Goal: Information Seeking & Learning: Learn about a topic

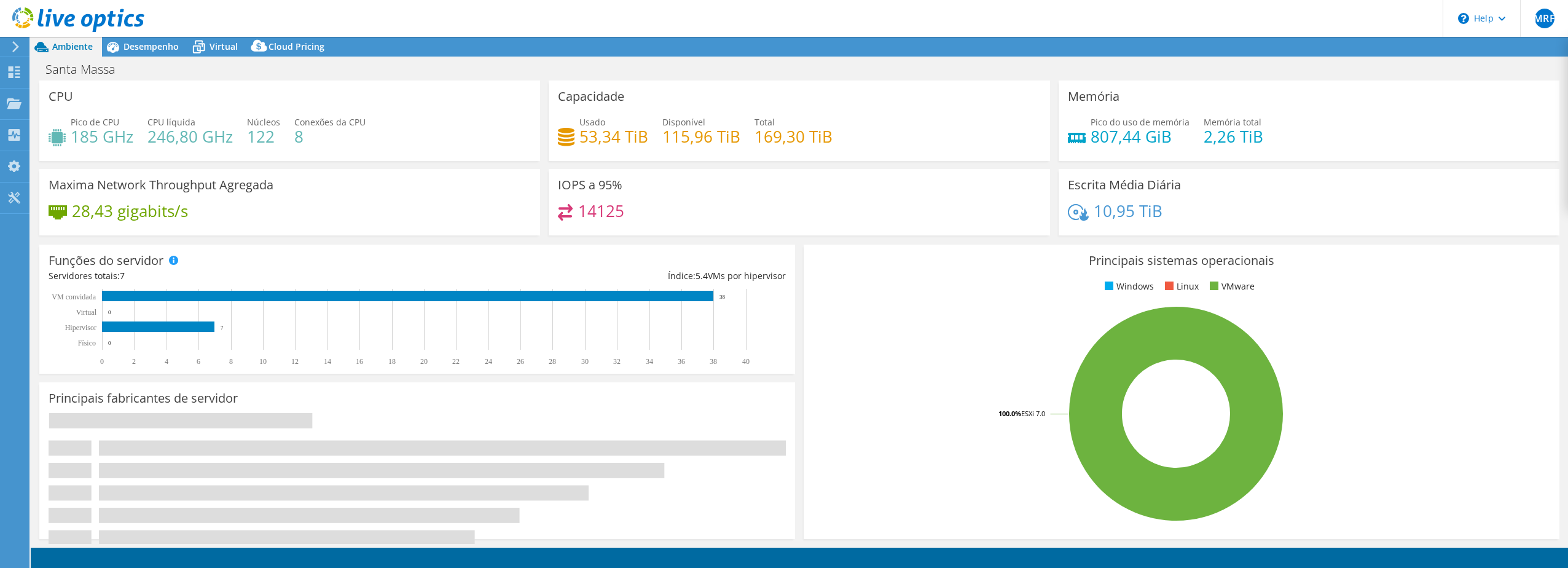
select select "SouthAmerica"
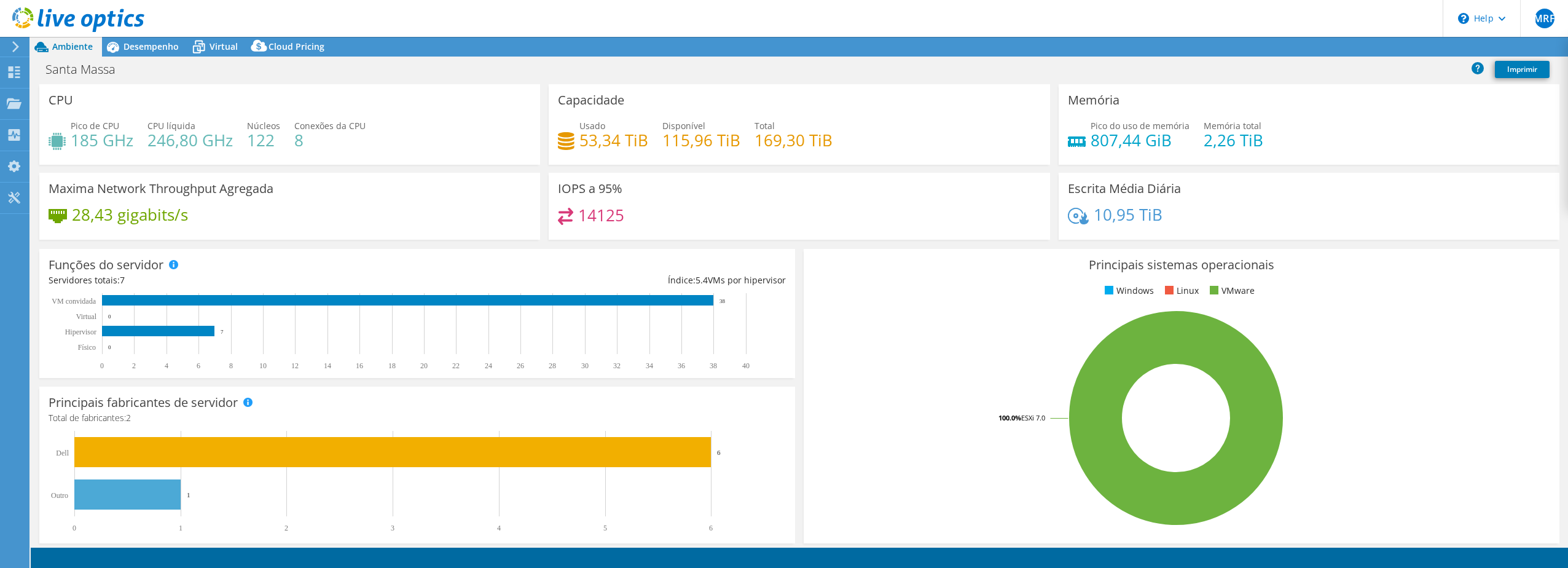
select select "BRL"
click at [157, 48] on span "Desempenho" at bounding box center [150, 46] width 55 height 11
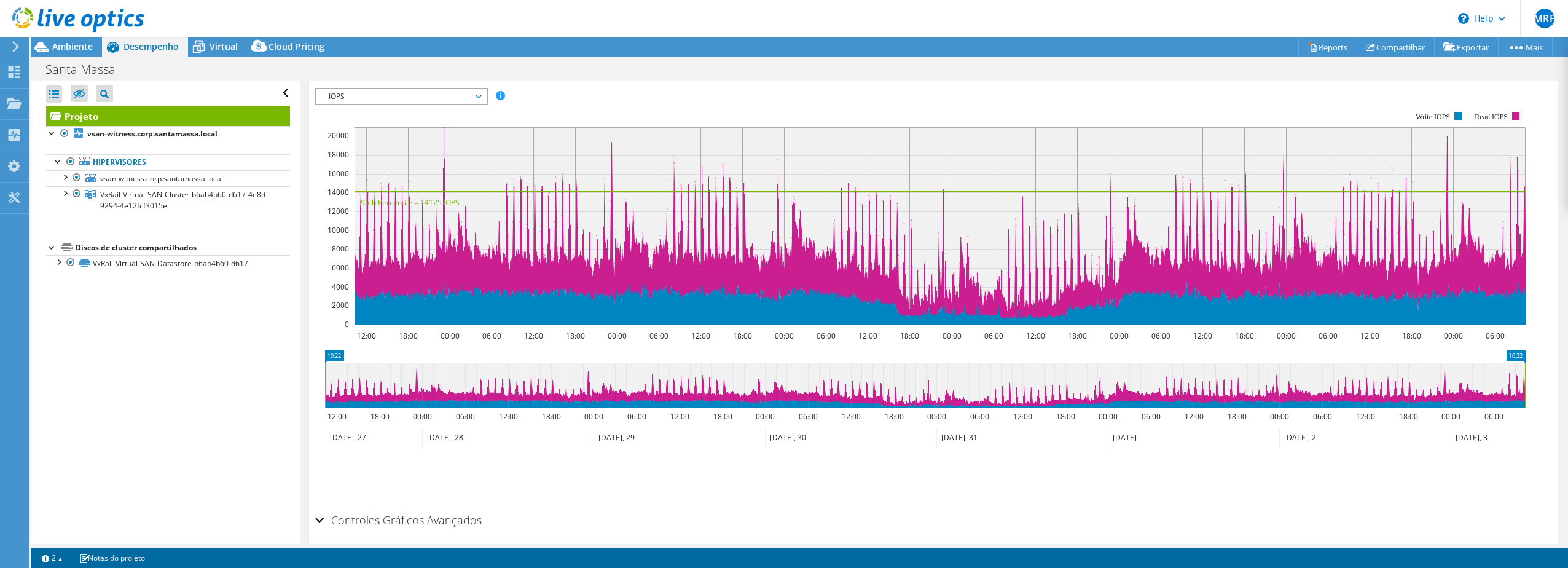
scroll to position [61, 0]
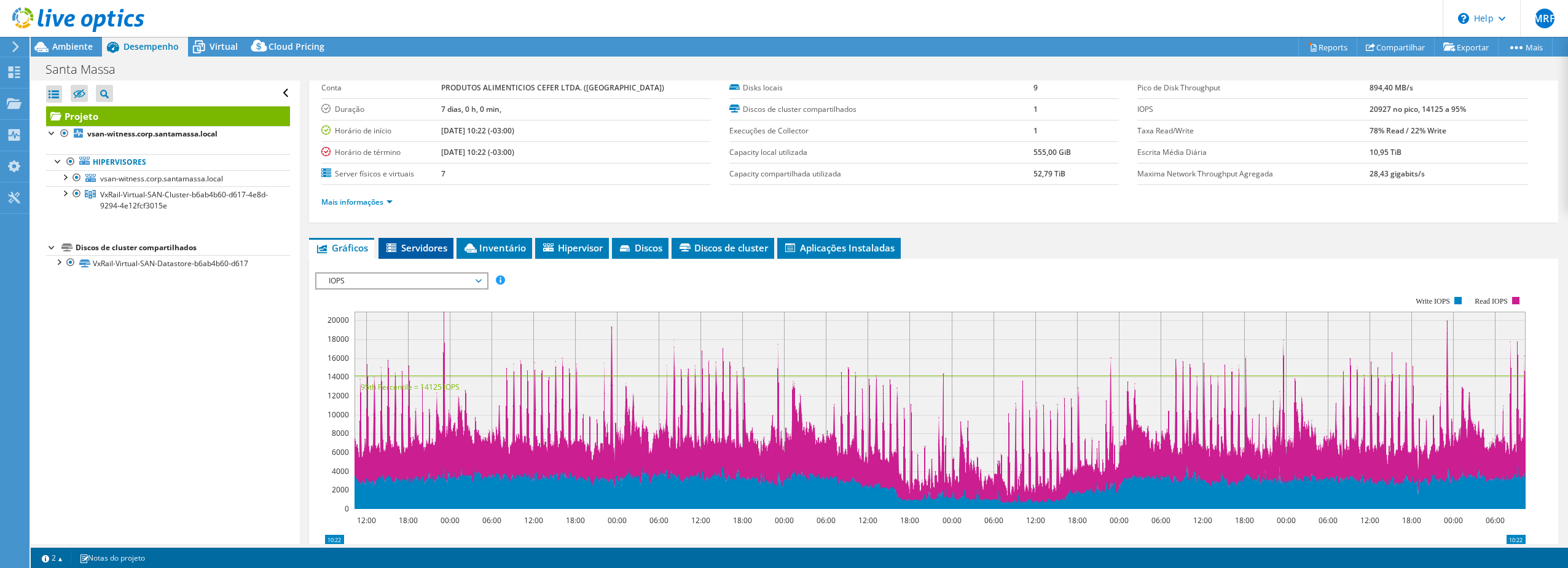
click at [428, 250] on span "Servidores" at bounding box center [416, 247] width 63 height 12
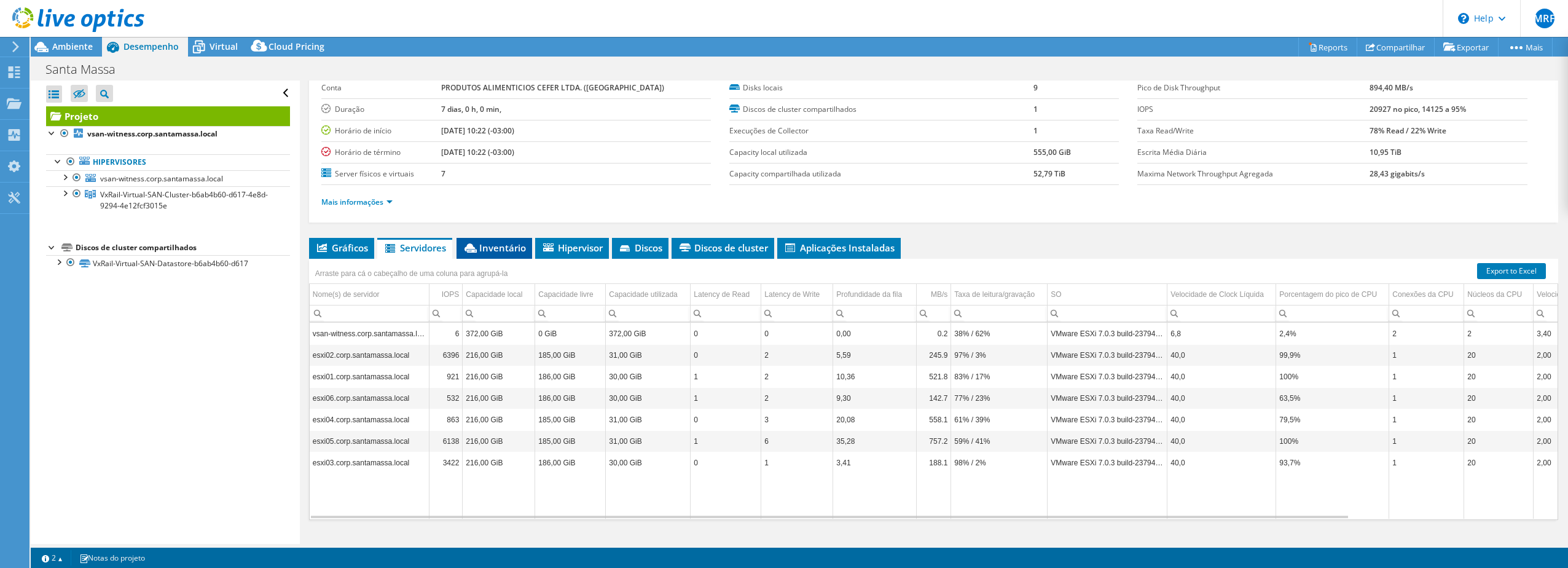
click at [505, 254] on span "Inventário" at bounding box center [494, 247] width 63 height 12
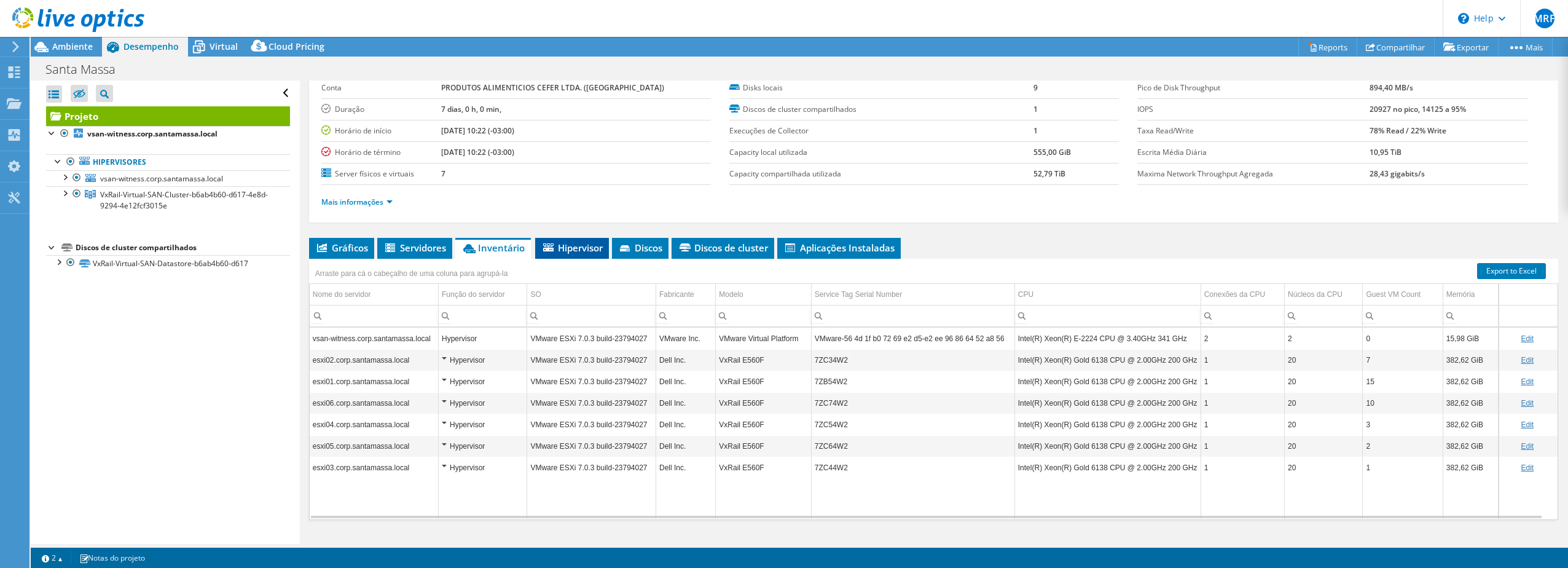
click at [573, 254] on li "Hipervisor" at bounding box center [572, 248] width 74 height 21
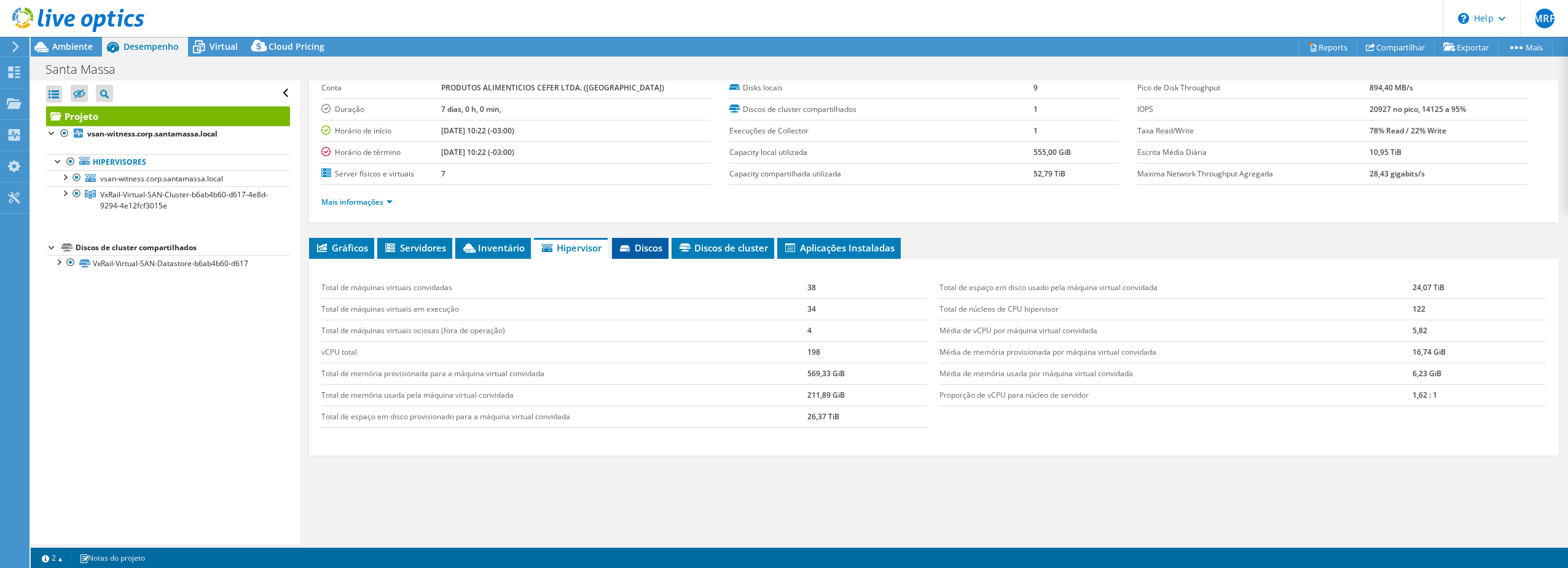
click at [636, 256] on li "Discos" at bounding box center [640, 248] width 56 height 21
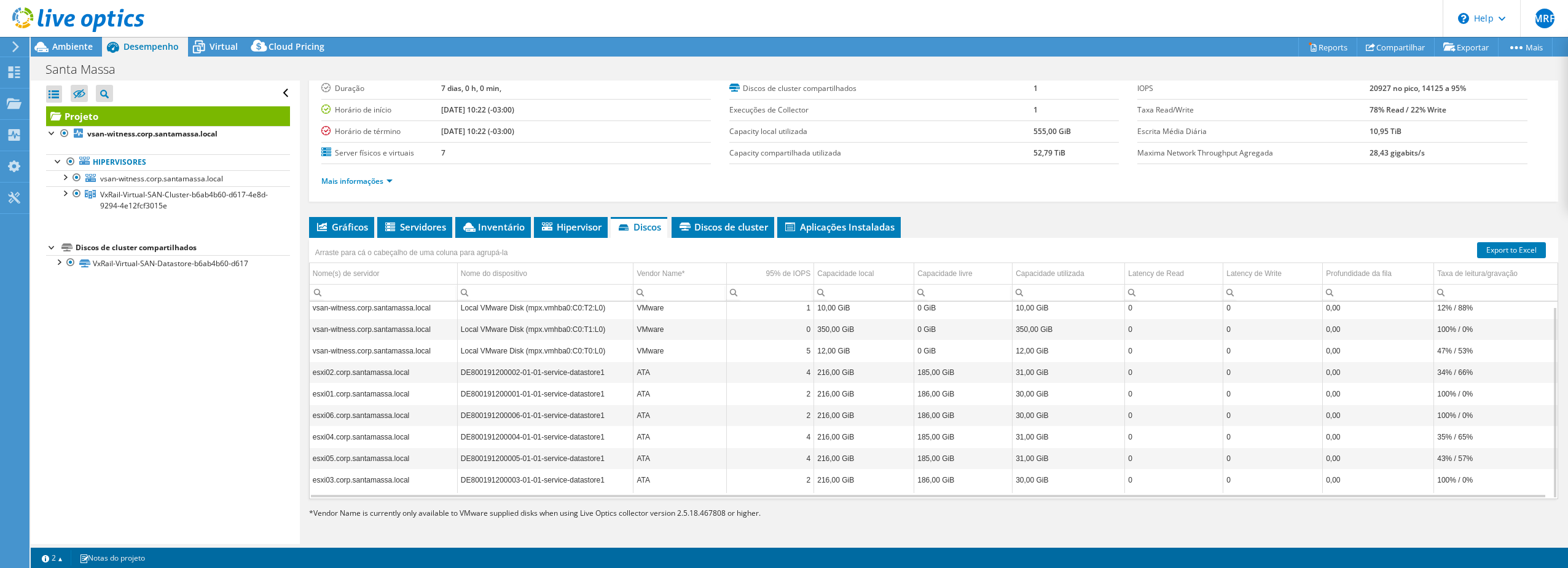
scroll to position [84, 0]
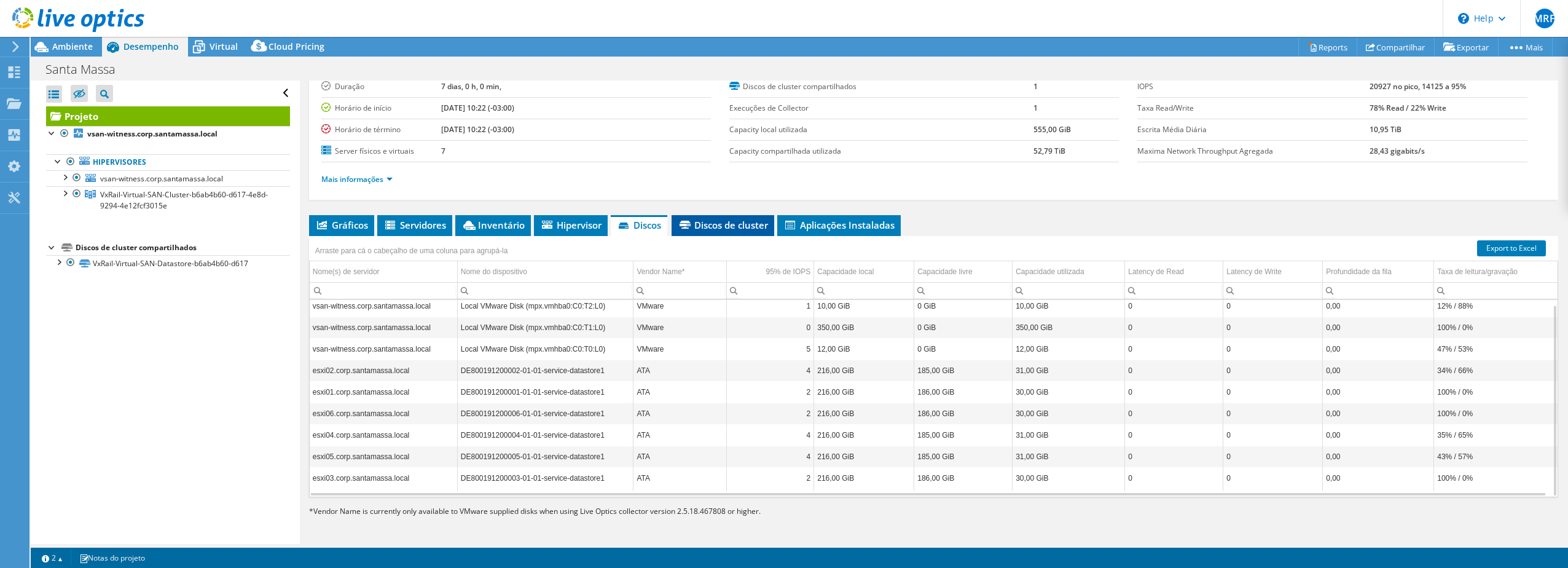
click at [722, 222] on span "Discos de cluster" at bounding box center [722, 225] width 90 height 12
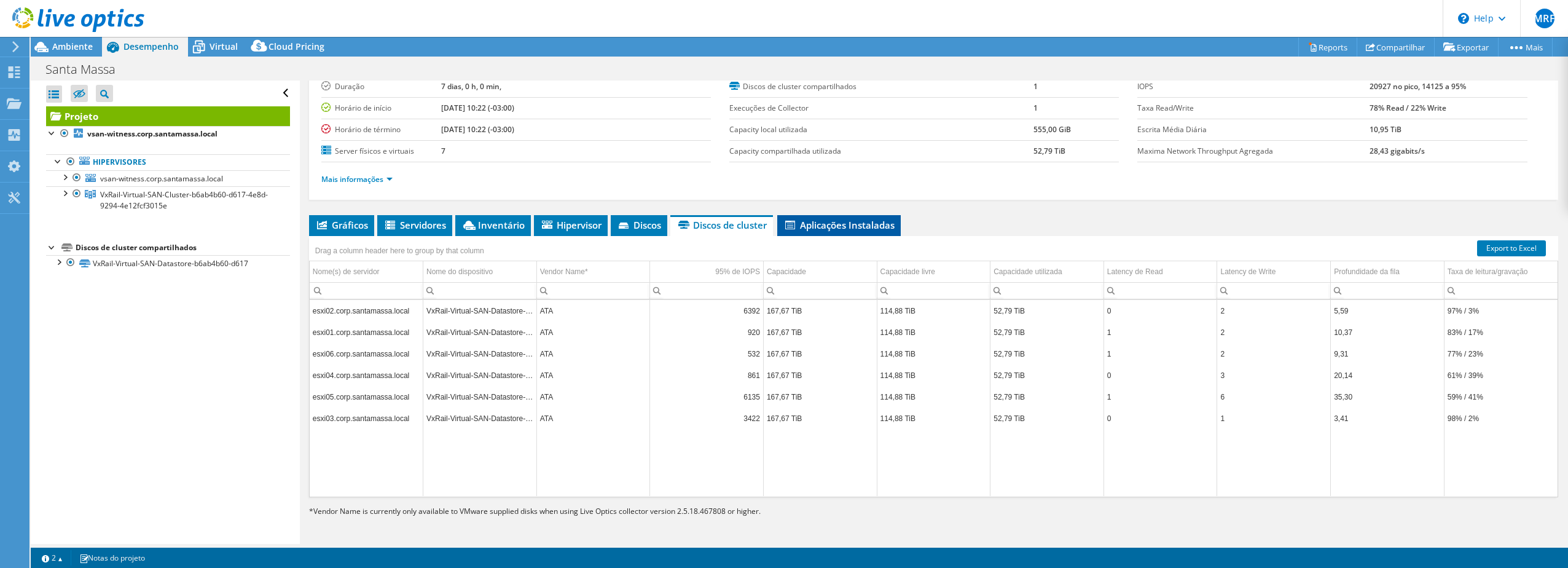
click at [823, 221] on span "Aplicações Instaladas" at bounding box center [839, 225] width 111 height 12
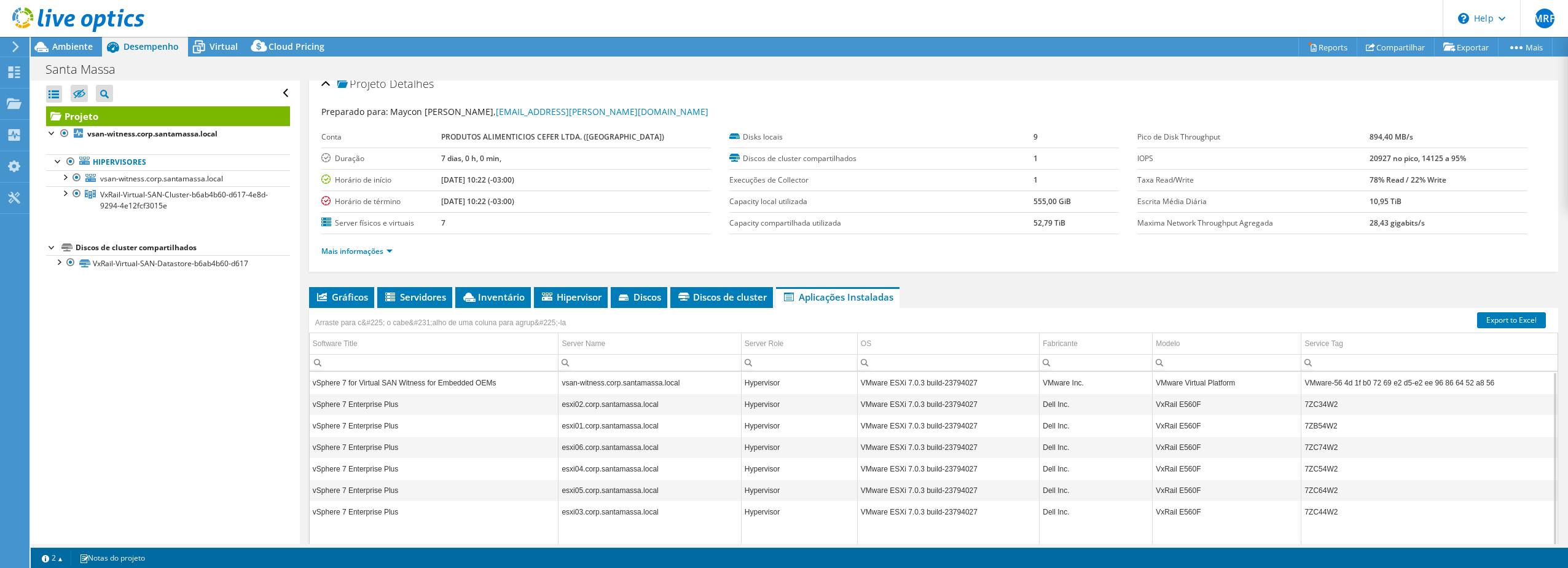
scroll to position [0, 0]
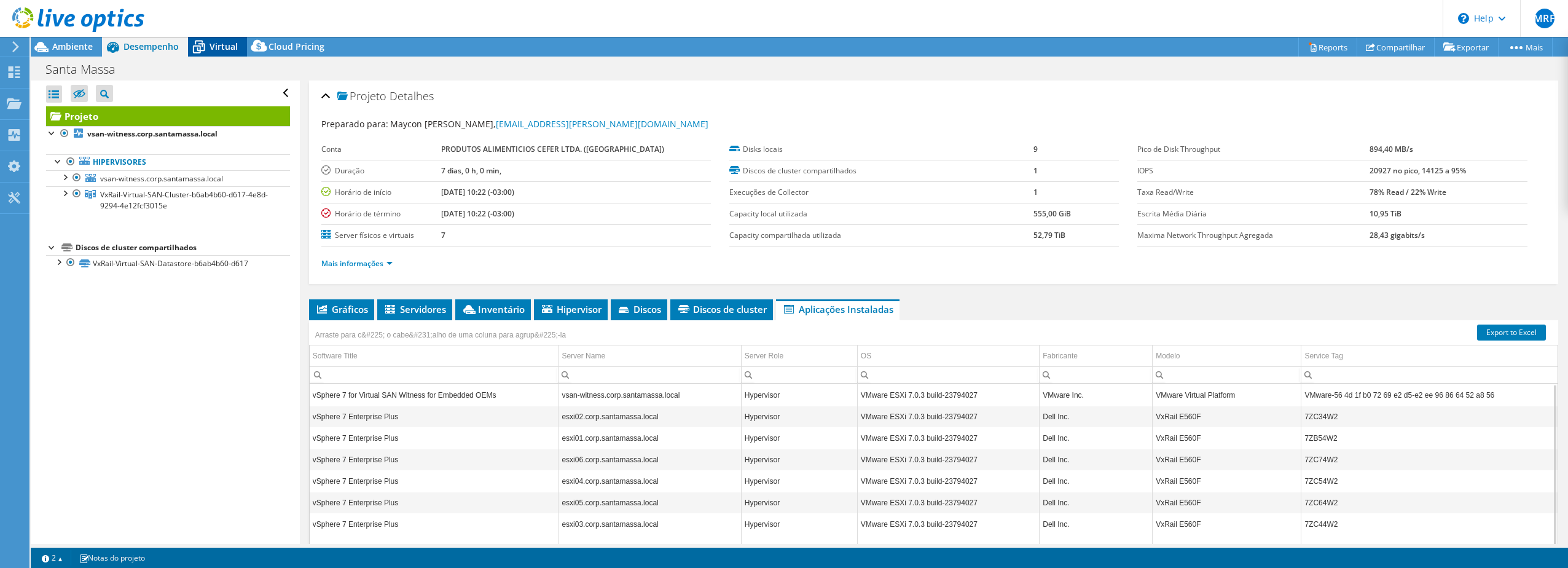
click at [232, 55] on div "Virtual" at bounding box center [217, 46] width 59 height 20
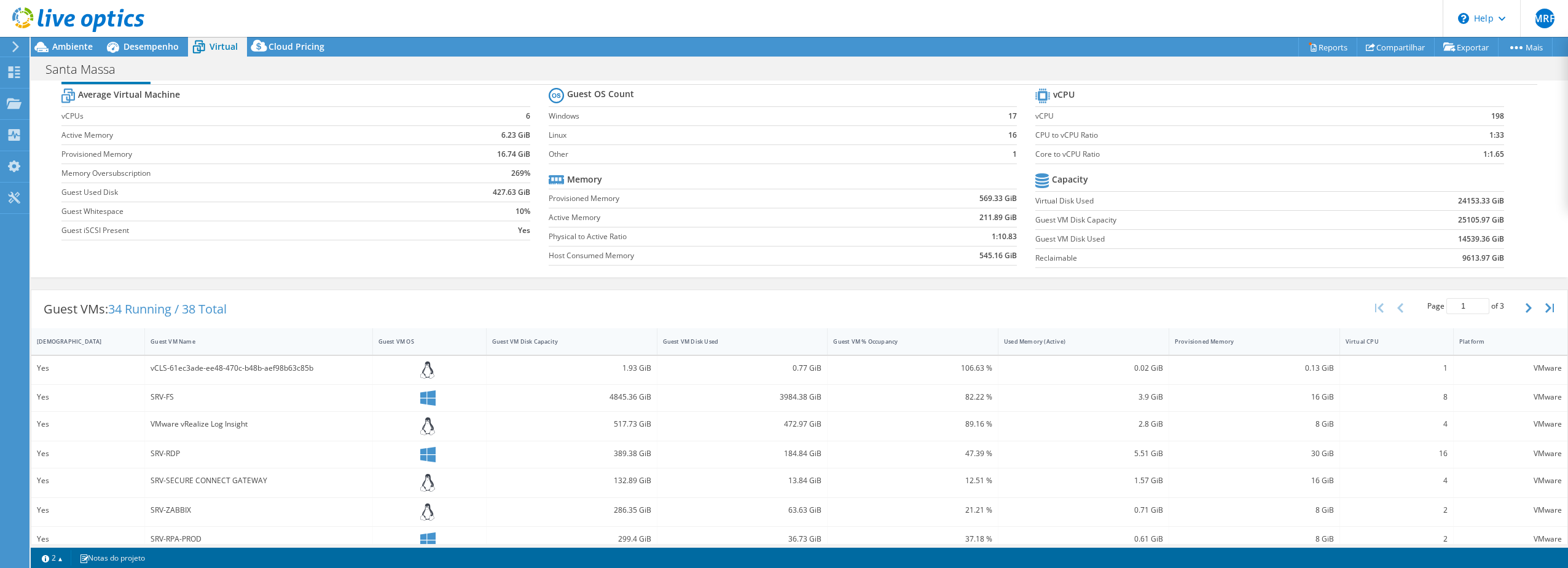
scroll to position [123, 0]
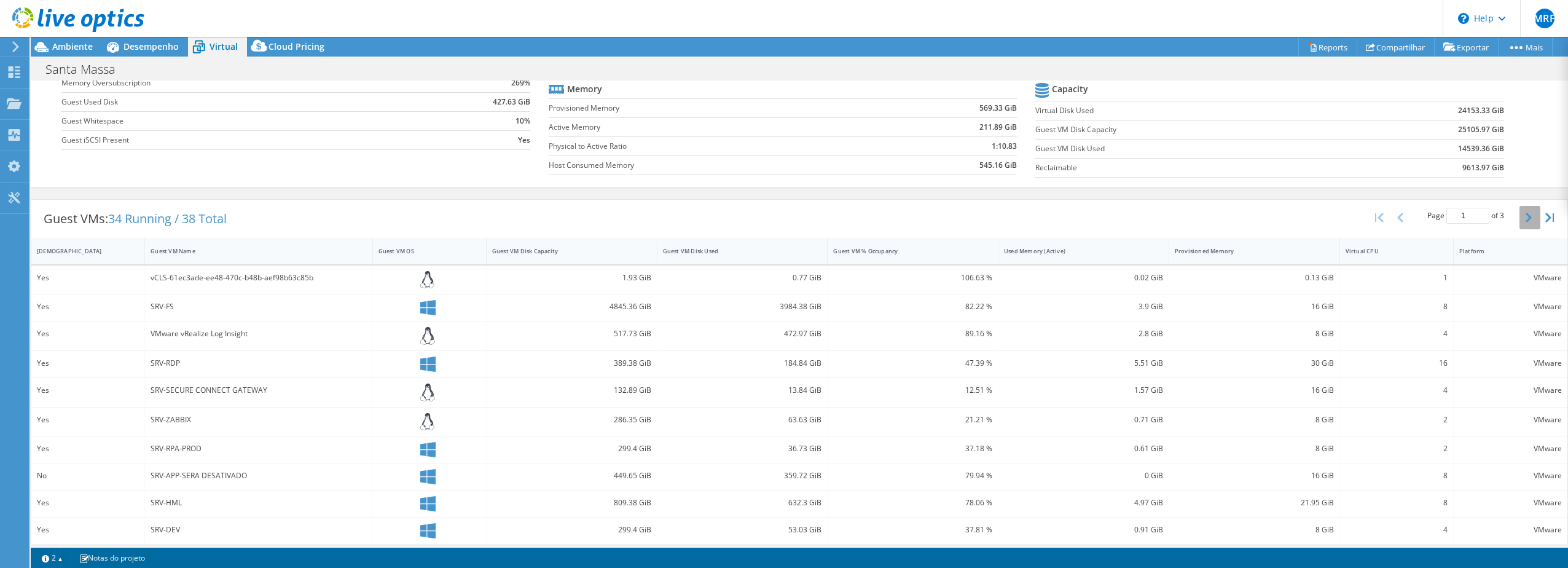
click at [1526, 217] on icon "button" at bounding box center [1529, 218] width 6 height 10
click at [1526, 218] on icon "button" at bounding box center [1529, 218] width 6 height 10
type input "3"
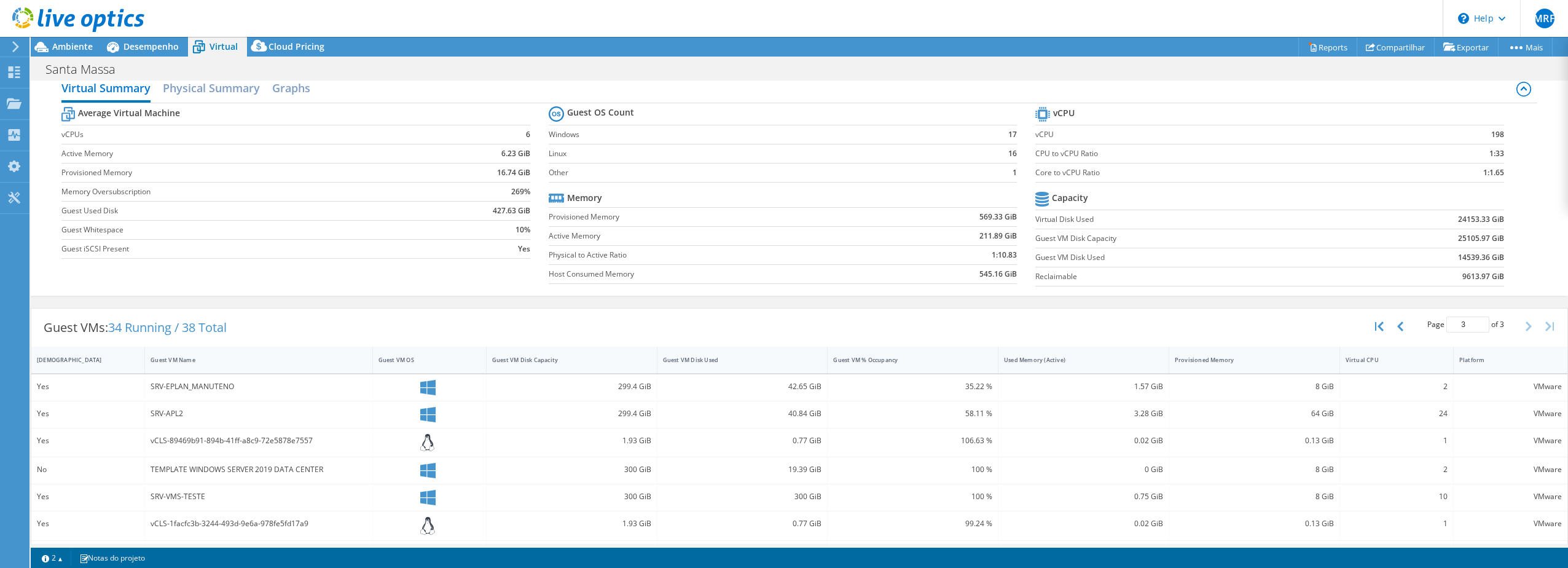
scroll to position [0, 0]
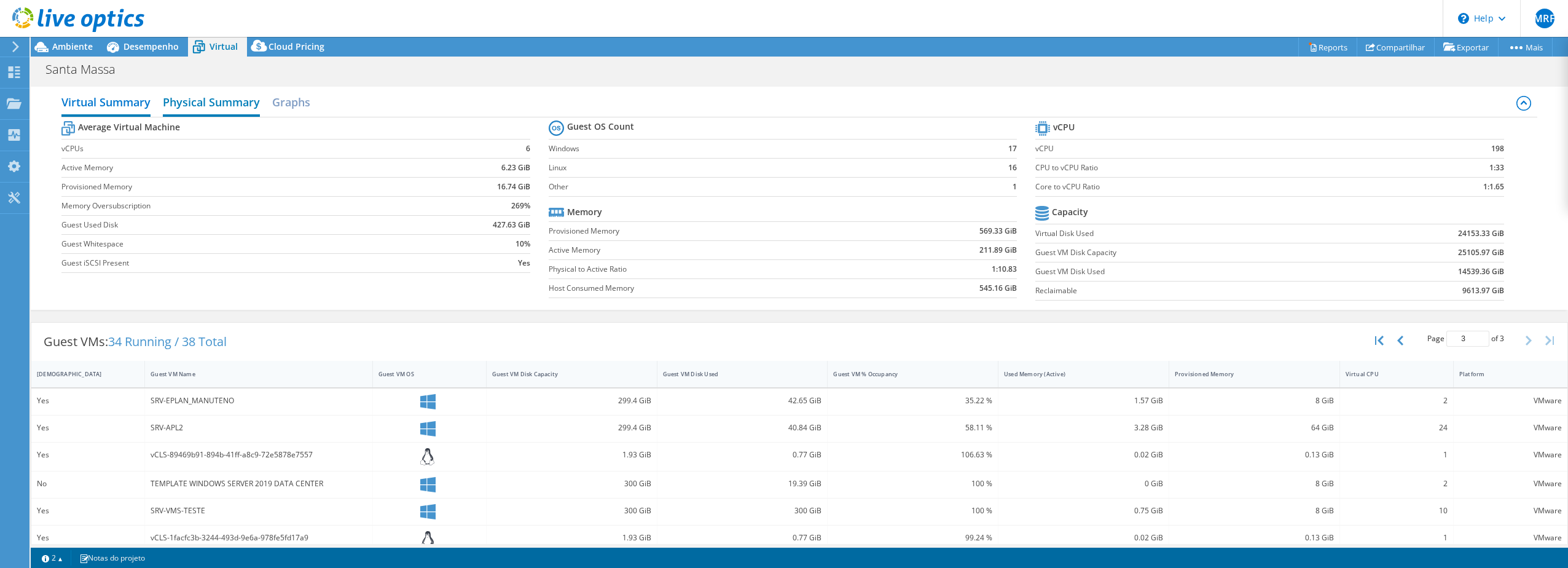
click at [216, 108] on h2 "Physical Summary" at bounding box center [212, 103] width 97 height 27
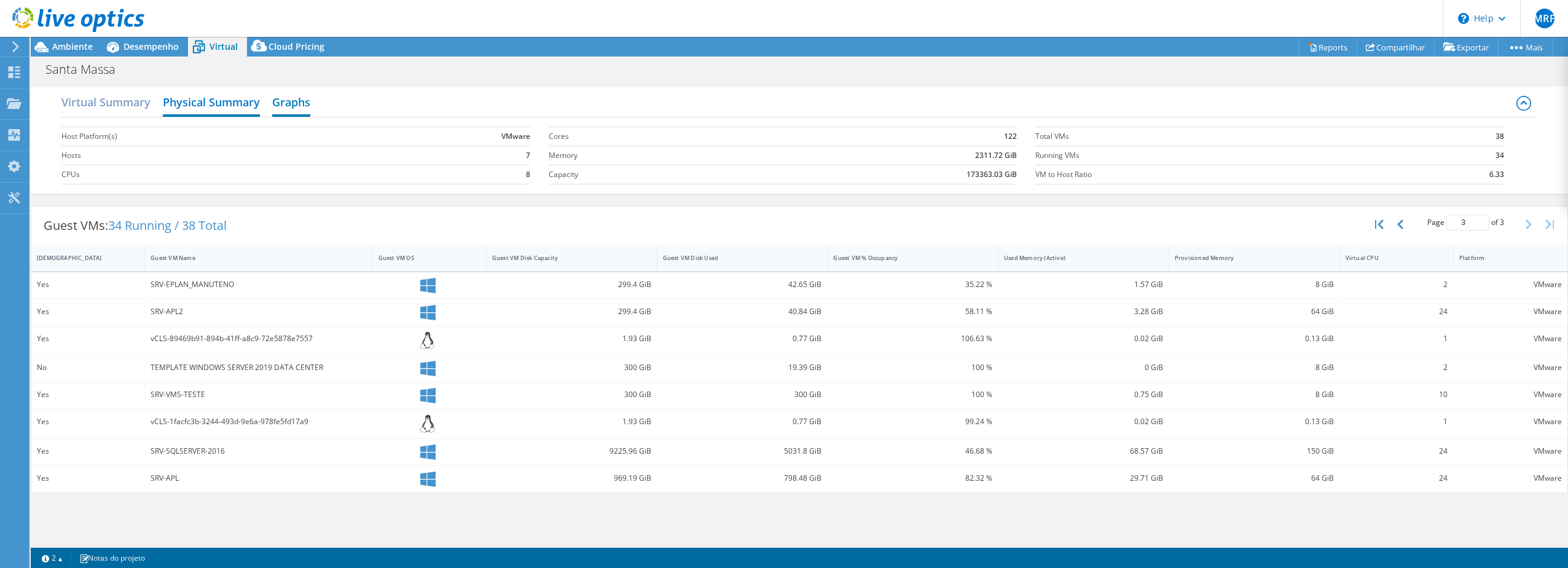
click at [297, 105] on h2 "Graphs" at bounding box center [291, 103] width 38 height 27
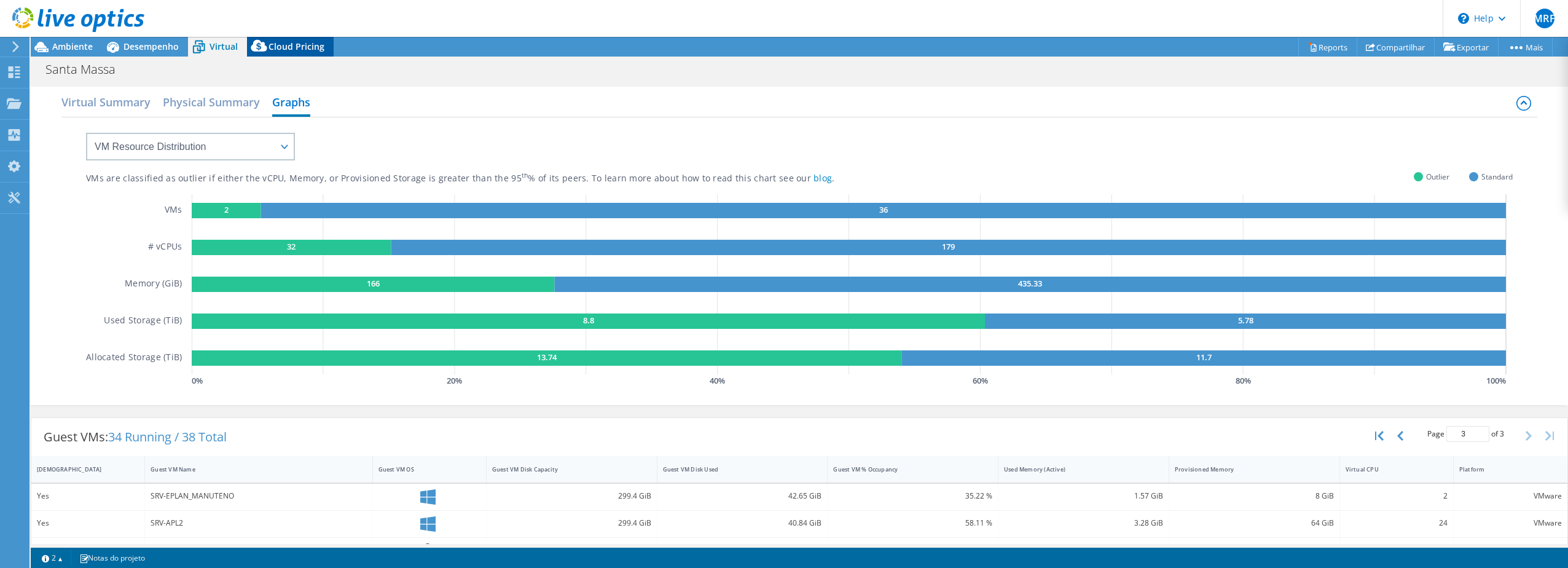
click at [311, 47] on span "Cloud Pricing" at bounding box center [296, 46] width 56 height 11
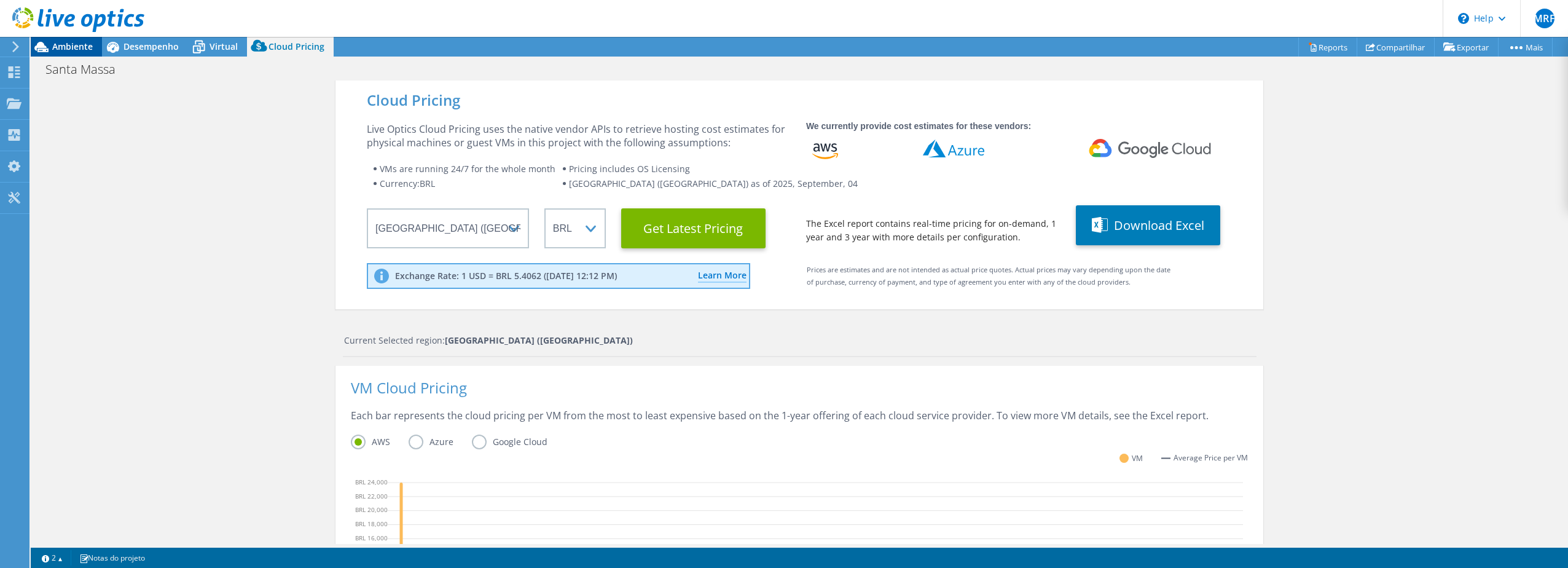
click at [82, 43] on span "Ambiente" at bounding box center [73, 46] width 40 height 11
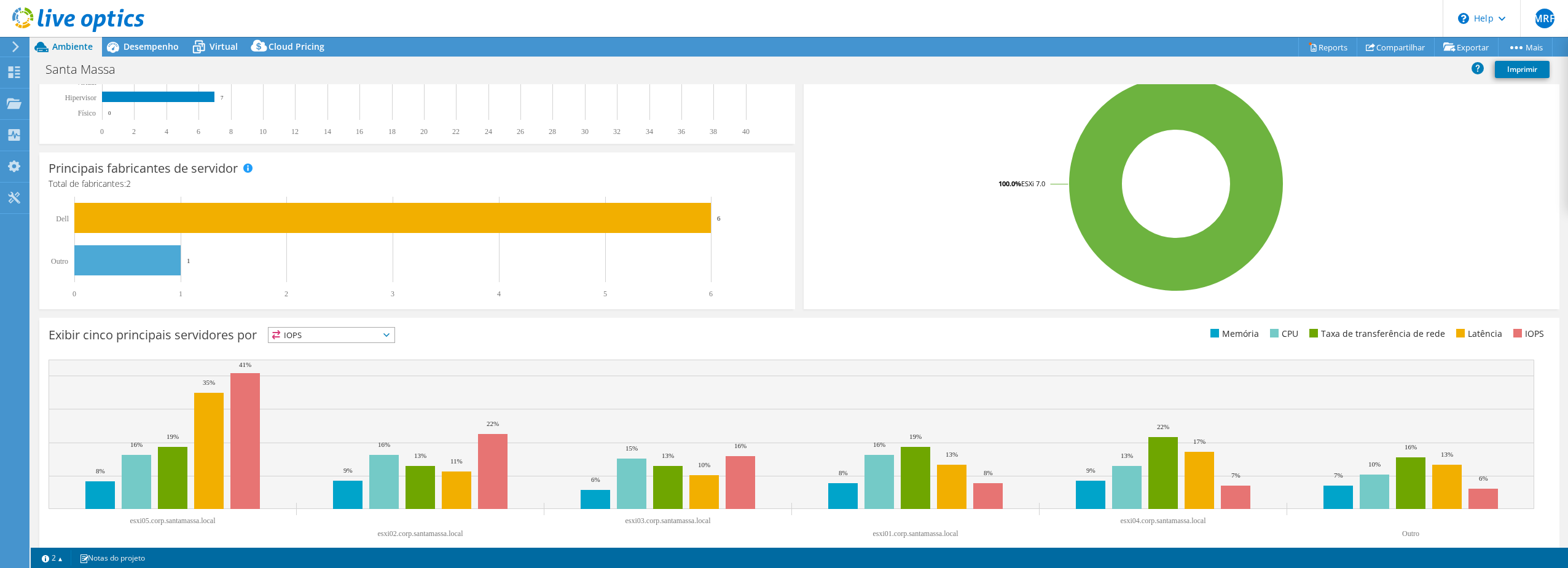
scroll to position [253, 0]
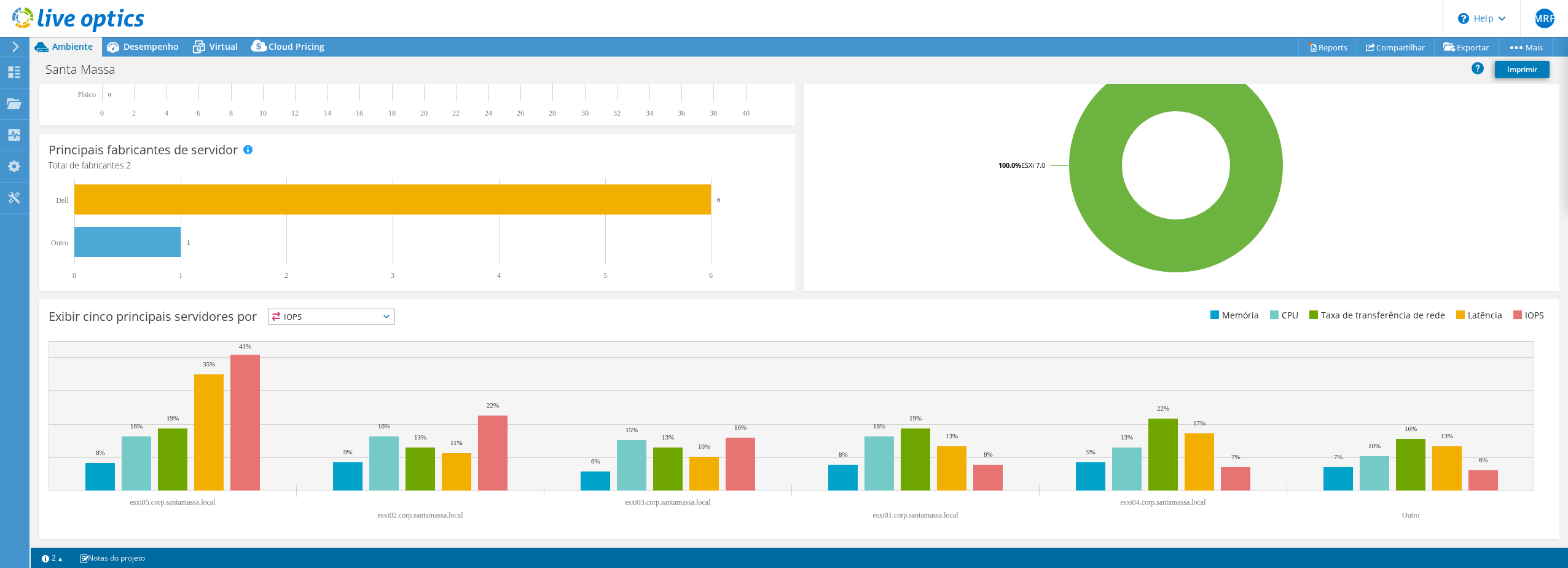
click at [357, 314] on span "IOPS" at bounding box center [331, 316] width 126 height 15
click at [688, 307] on div "Exibir cinco principais servidores por IOPS IOPS" at bounding box center [799, 419] width 1520 height 240
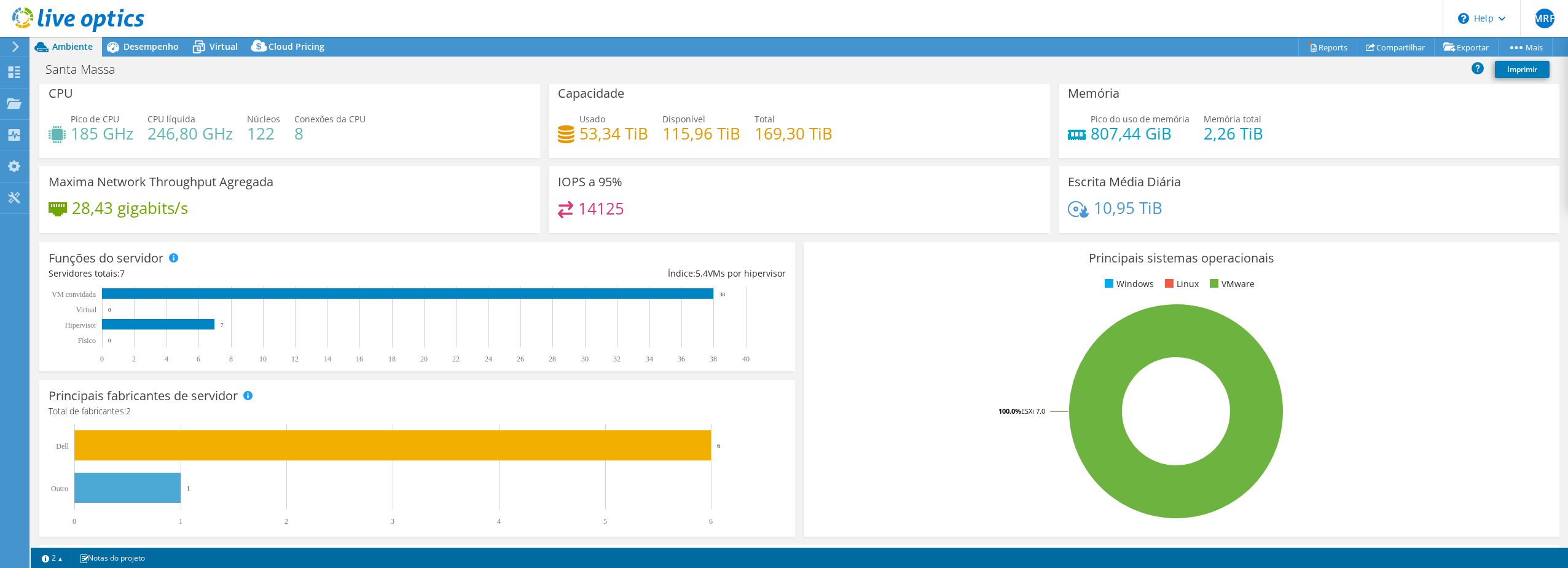
scroll to position [0, 0]
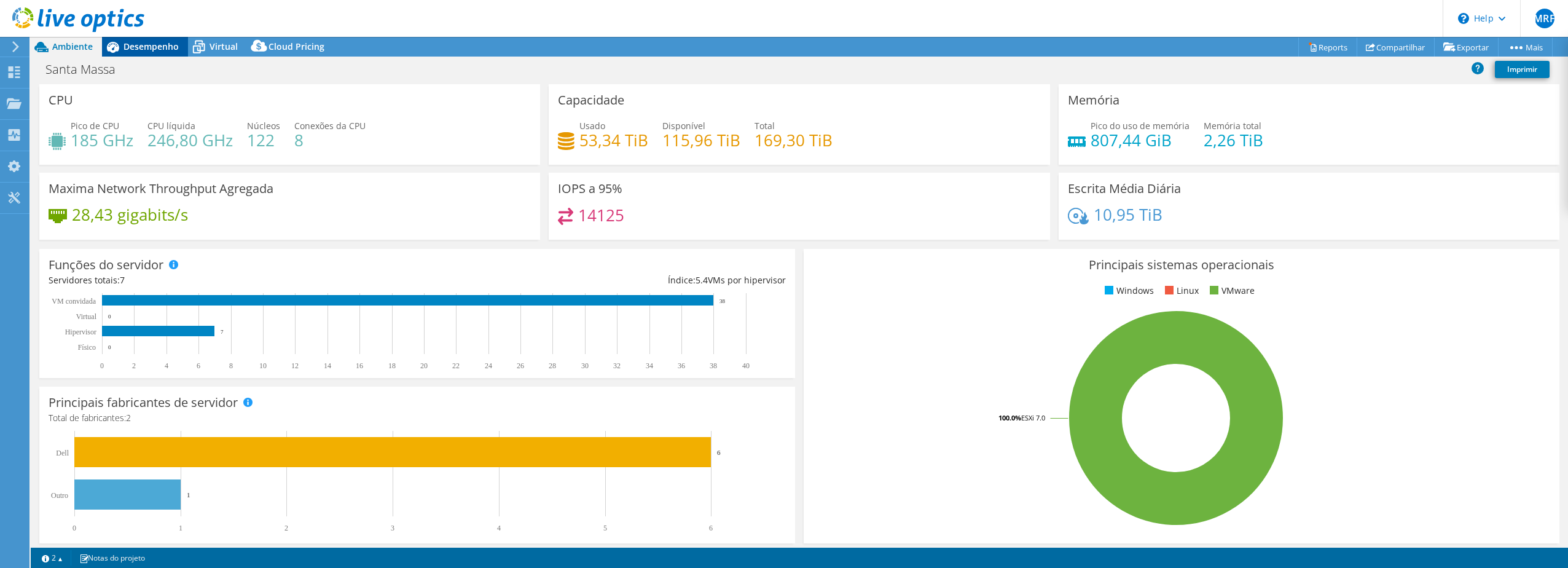
click at [145, 43] on span "Desempenho" at bounding box center [150, 46] width 55 height 11
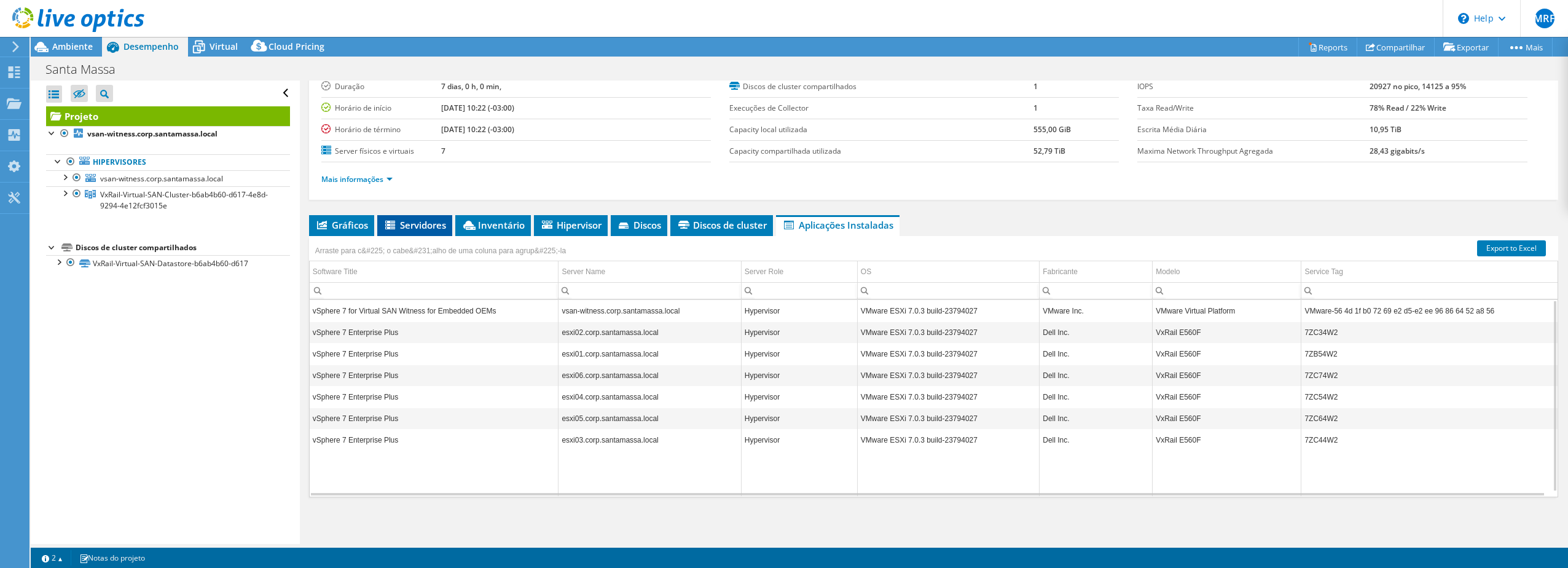
click at [407, 230] on span "Servidores" at bounding box center [415, 225] width 63 height 12
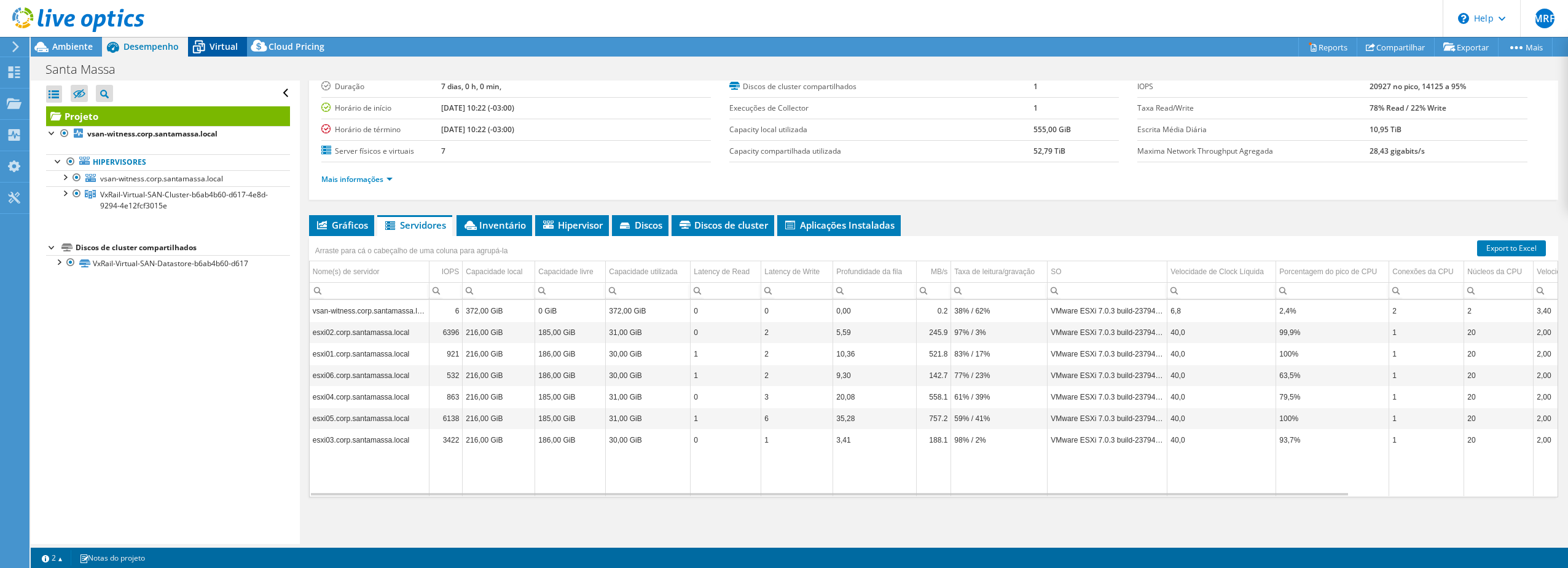
click at [214, 50] on span "Virtual" at bounding box center [224, 46] width 28 height 11
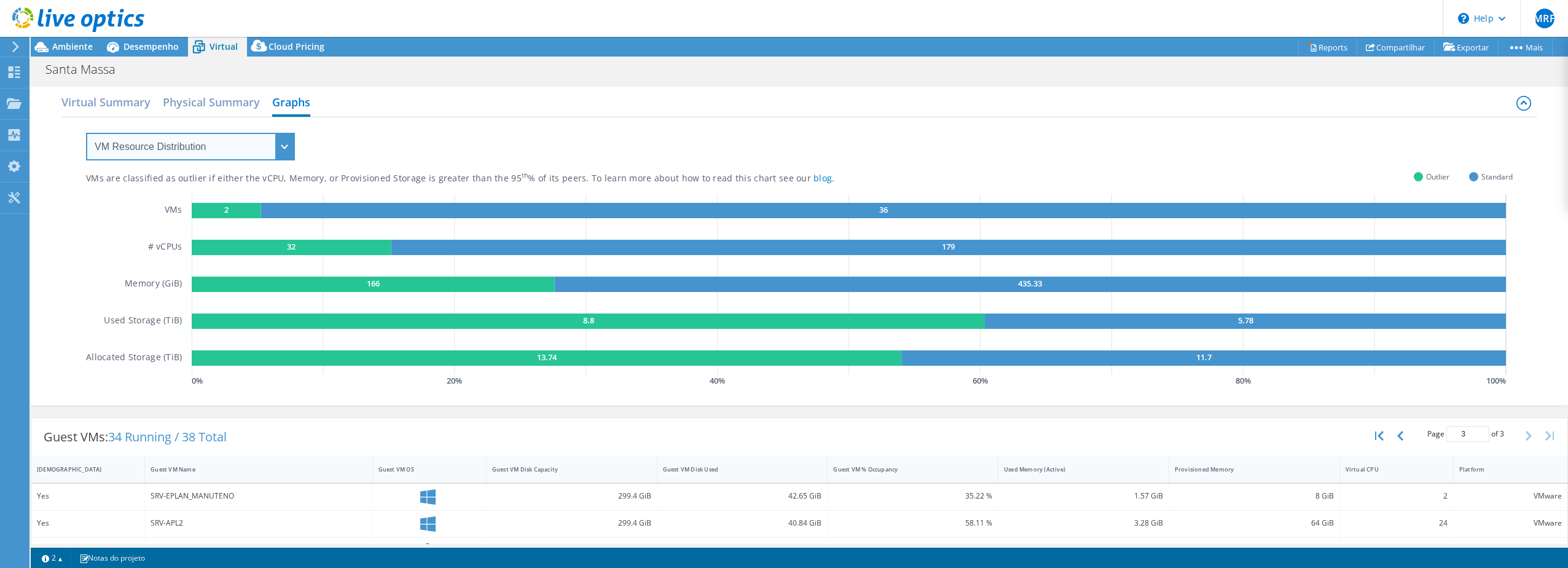
click at [258, 146] on select "VM Resource Distribution Provisioning Contrast Over Provisioning" at bounding box center [190, 147] width 209 height 28
select select "Over Provisioning"
click at [86, 133] on select "VM Resource Distribution Provisioning Contrast Over Provisioning" at bounding box center [190, 147] width 209 height 28
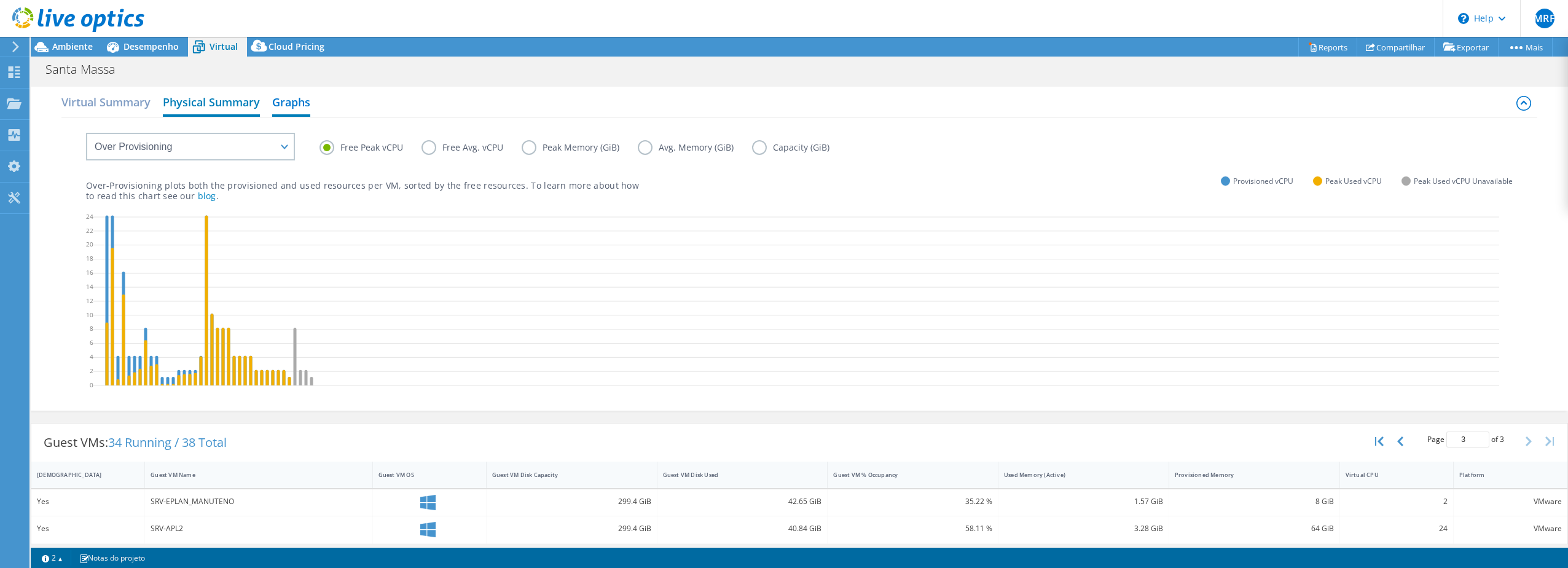
click at [226, 102] on h2 "Physical Summary" at bounding box center [212, 103] width 97 height 27
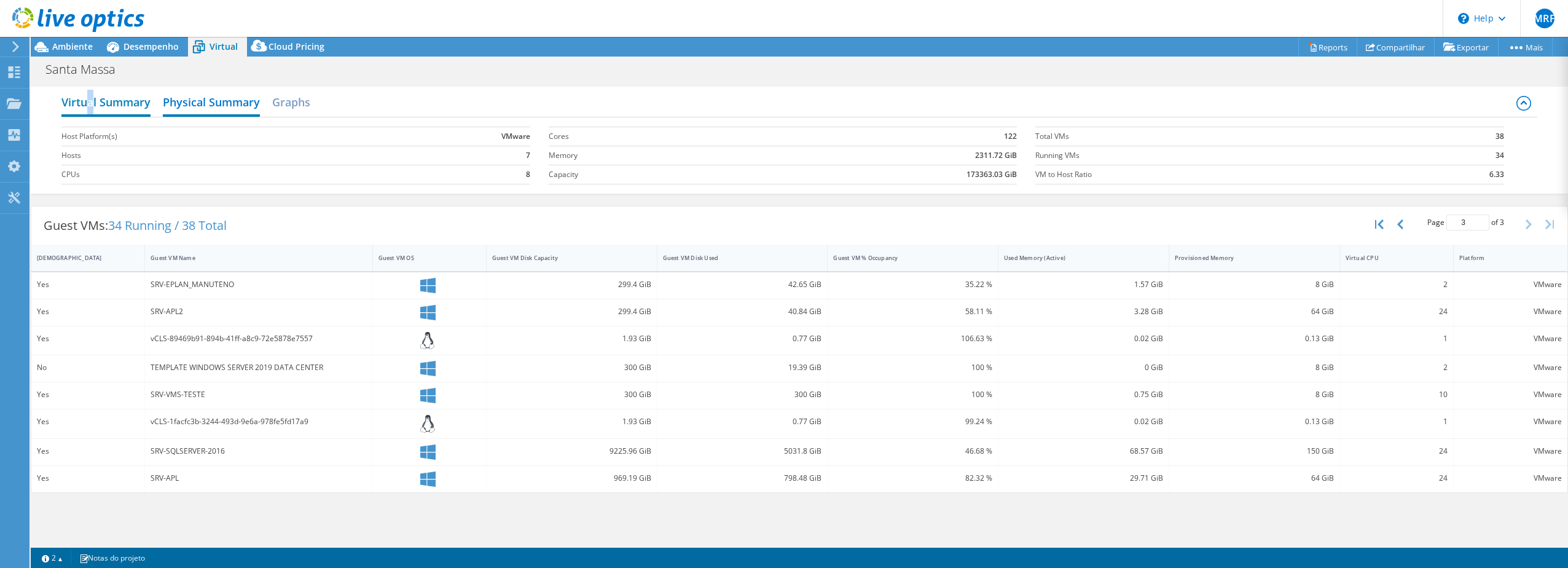
click at [91, 107] on h2 "Virtual Summary" at bounding box center [106, 103] width 89 height 27
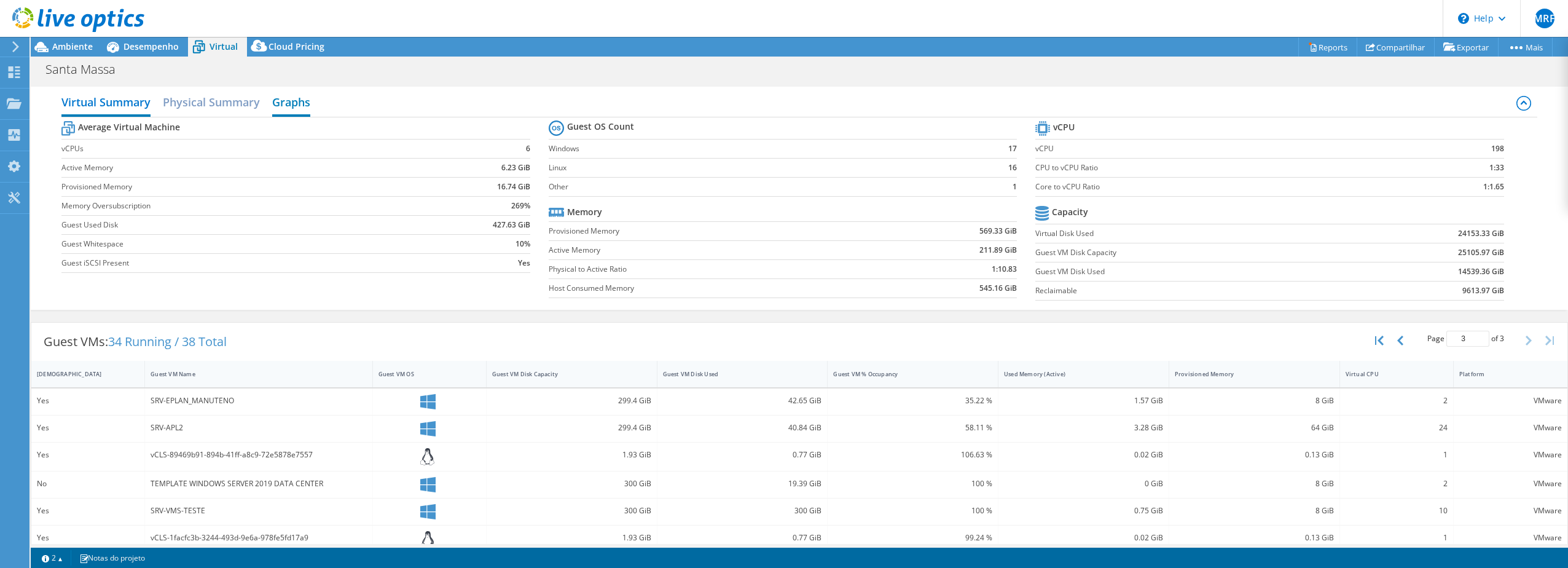
click at [291, 108] on h2 "Graphs" at bounding box center [291, 103] width 38 height 27
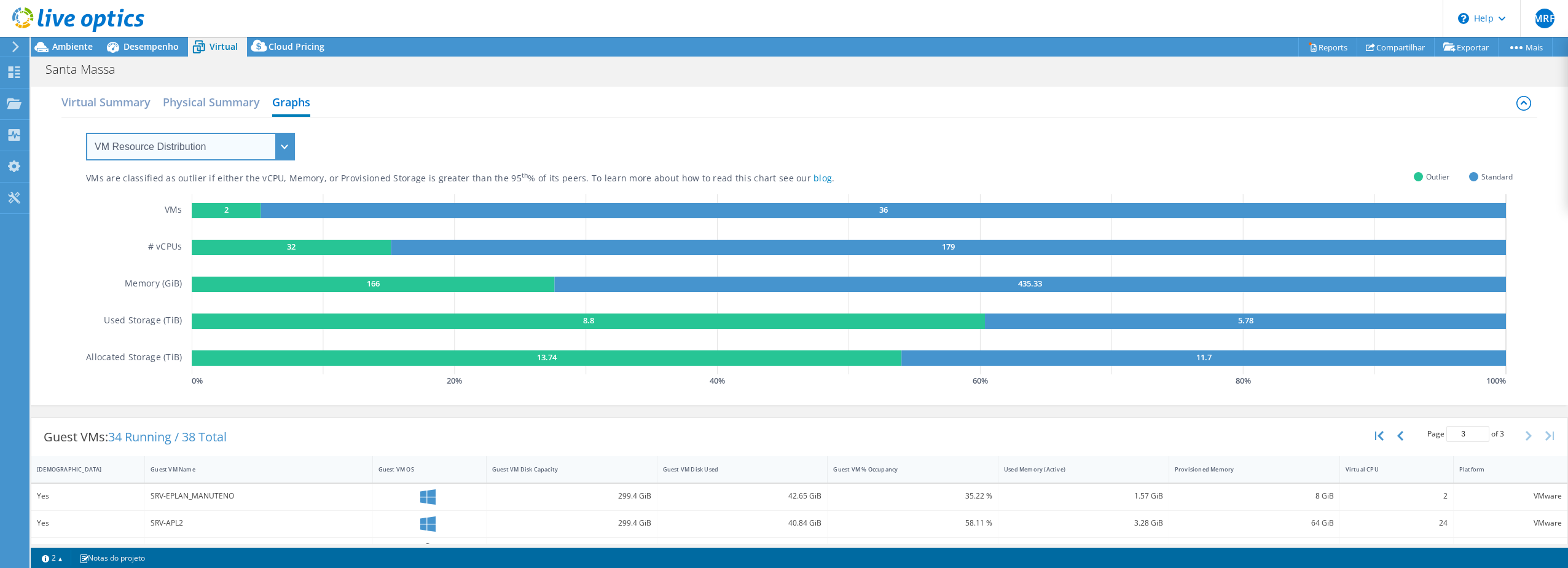
click at [280, 147] on select "VM Resource Distribution Provisioning Contrast Over Provisioning" at bounding box center [190, 147] width 209 height 28
click at [86, 133] on select "VM Resource Distribution Provisioning Contrast Over Provisioning" at bounding box center [190, 147] width 209 height 28
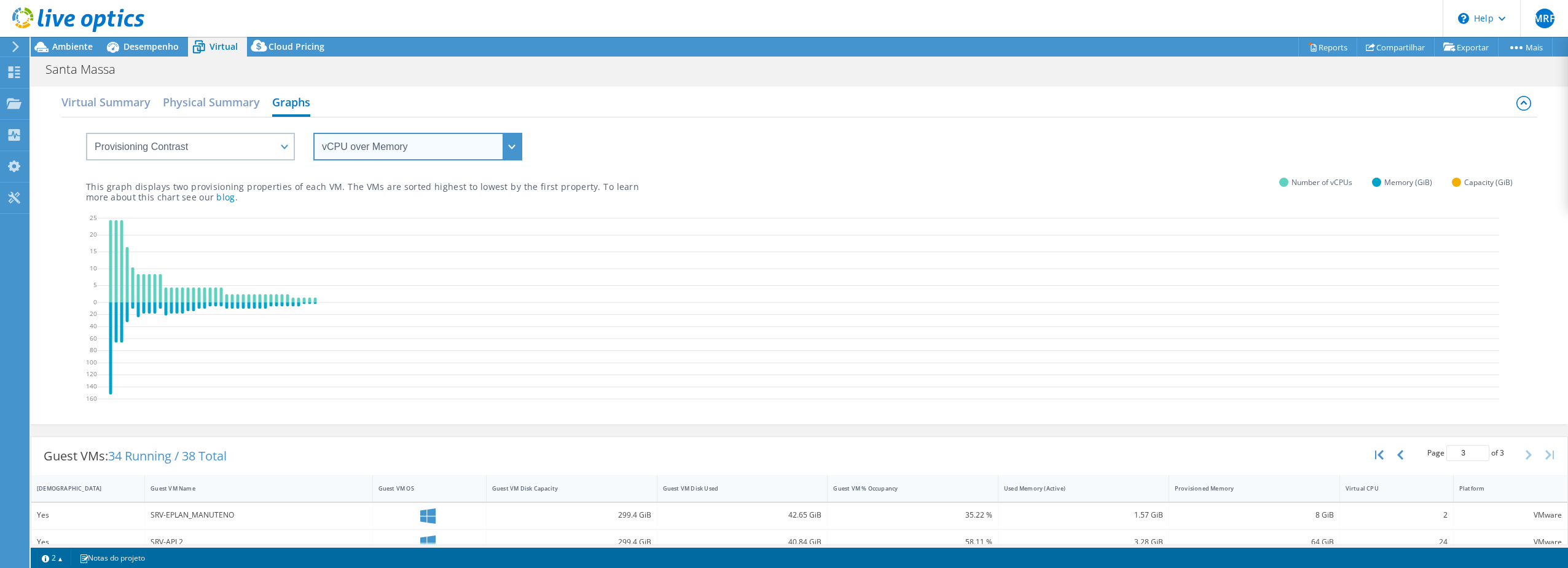
click at [364, 137] on select "vCPU over Memory vCPU over Capacity Memory over vCPU Memory over Capacity Capac…" at bounding box center [418, 147] width 209 height 28
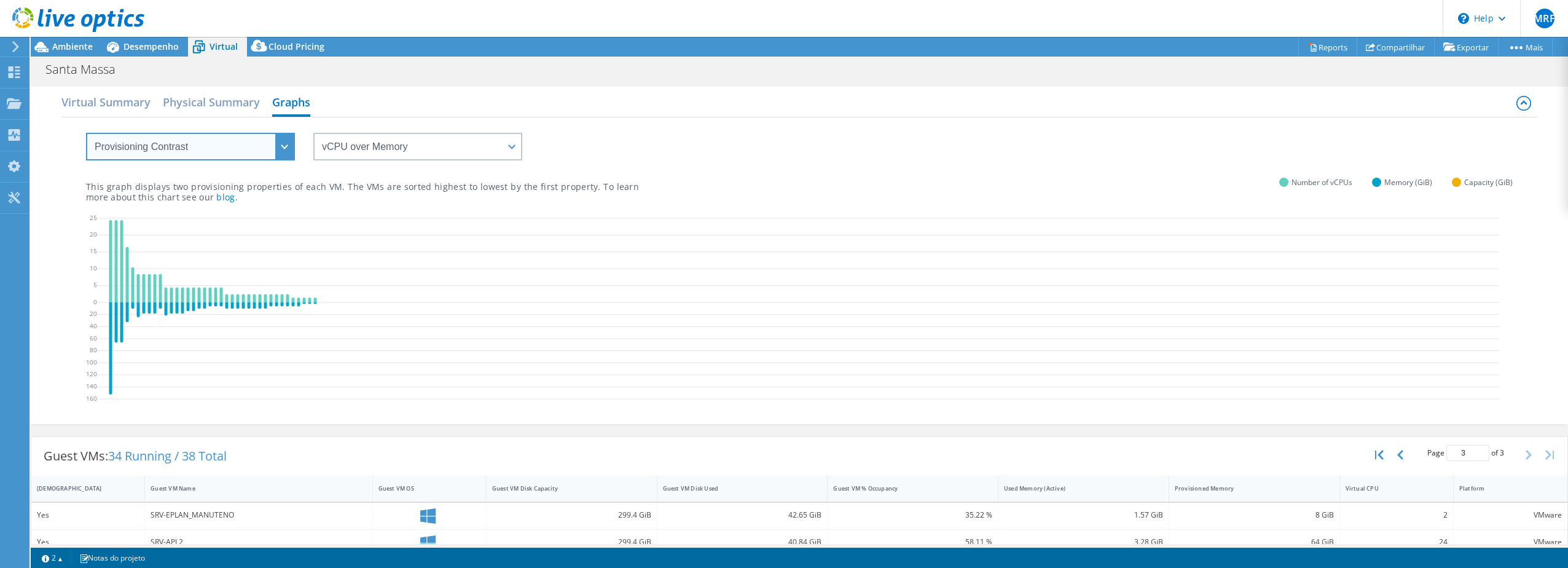
click at [267, 147] on select "VM Resource Distribution Provisioning Contrast Over Provisioning" at bounding box center [190, 147] width 209 height 28
click at [86, 133] on select "VM Resource Distribution Provisioning Contrast Over Provisioning" at bounding box center [190, 147] width 209 height 28
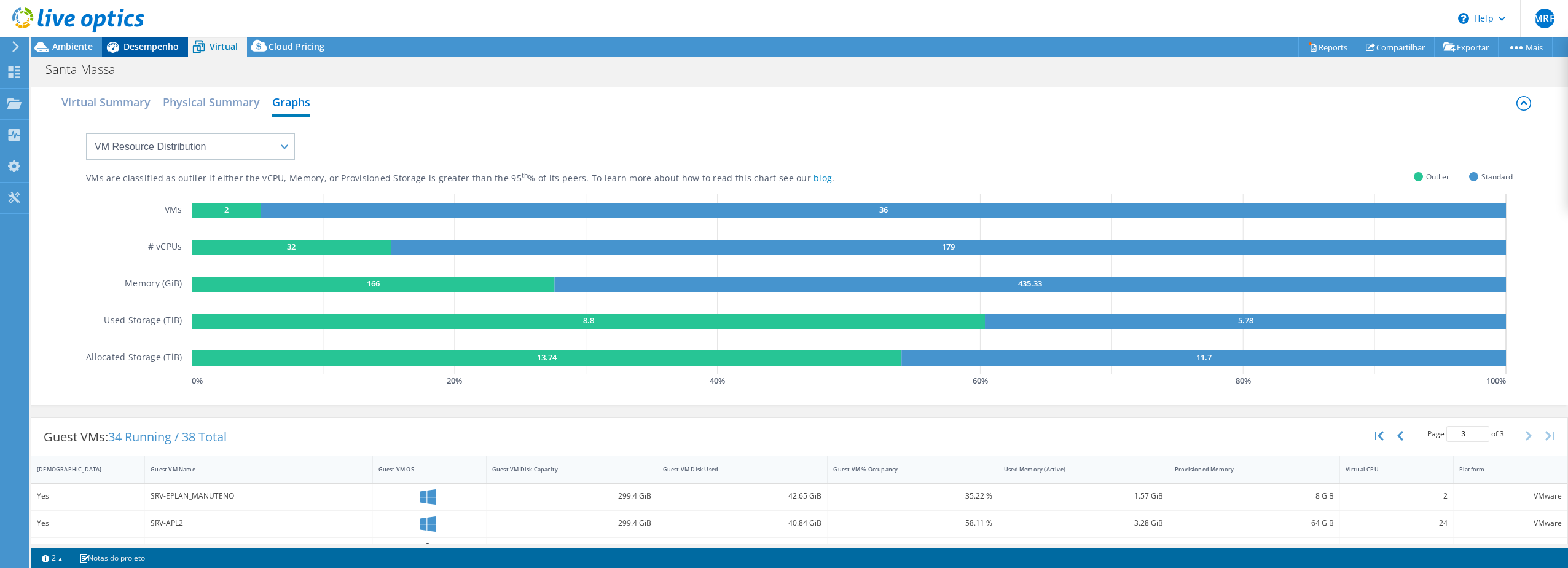
click at [147, 42] on span "Desempenho" at bounding box center [150, 46] width 55 height 11
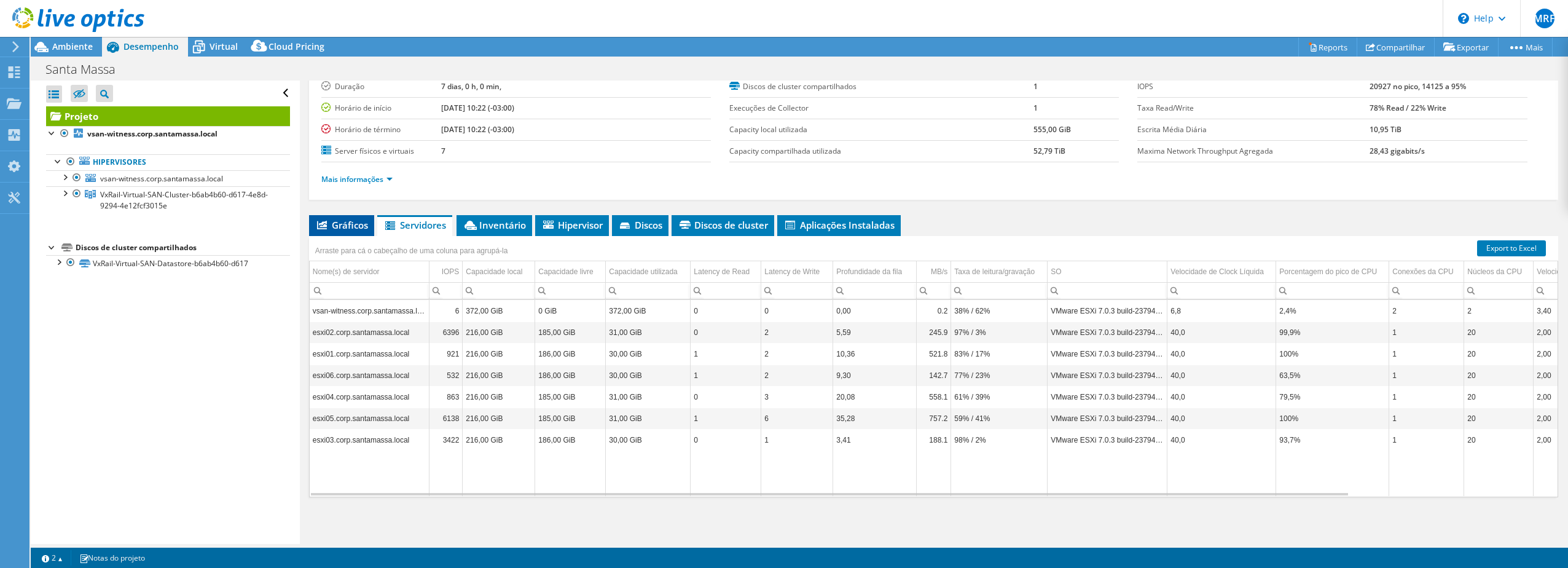
click at [343, 219] on span "Gráficos" at bounding box center [342, 225] width 53 height 12
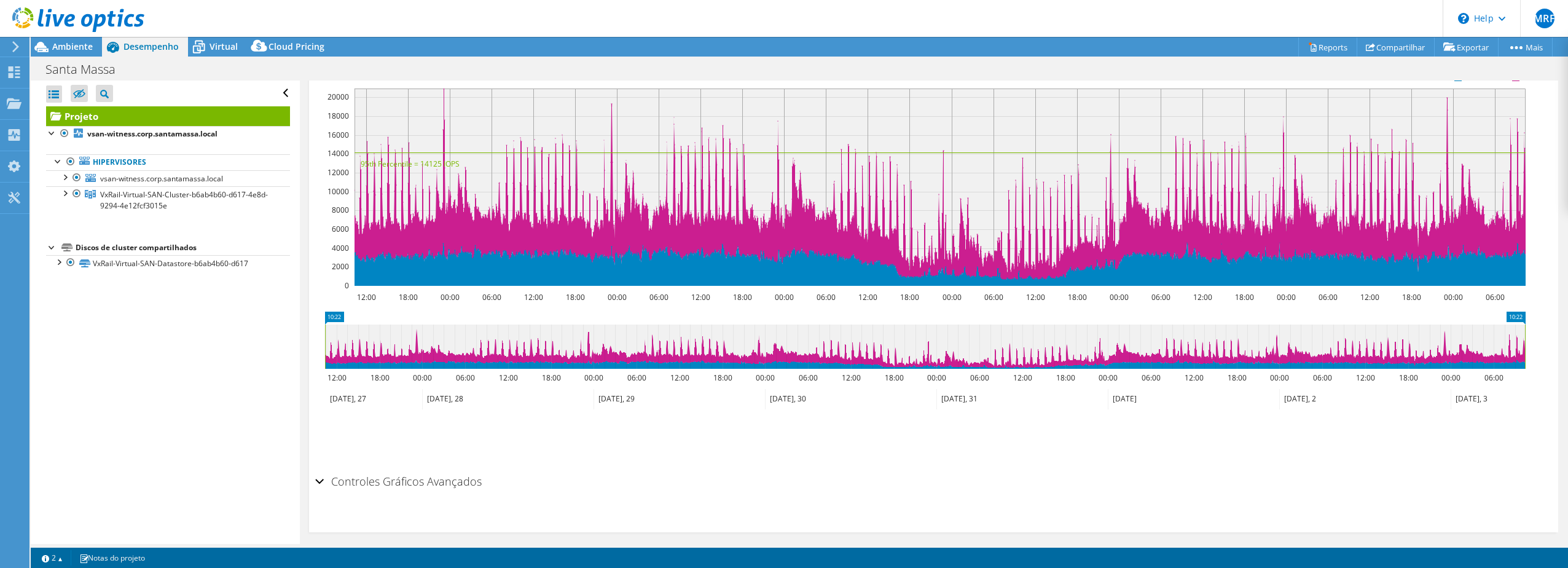
scroll to position [295, 0]
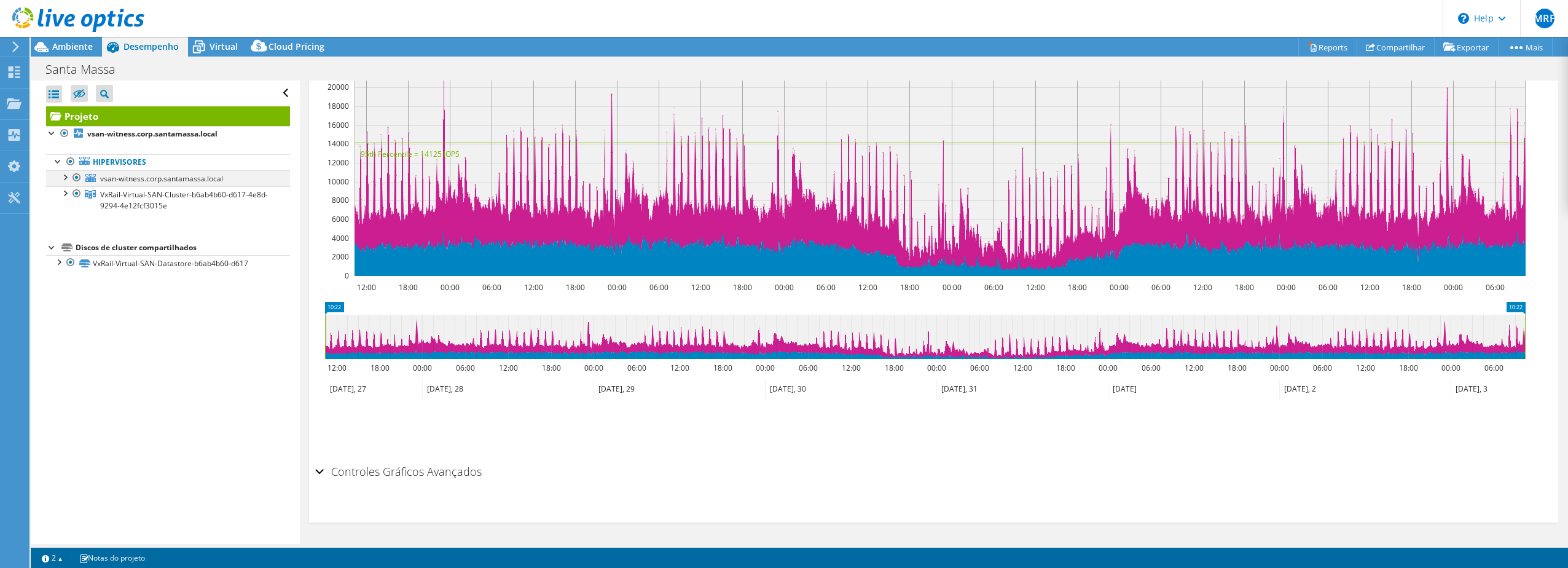
click at [66, 176] on div at bounding box center [64, 176] width 12 height 12
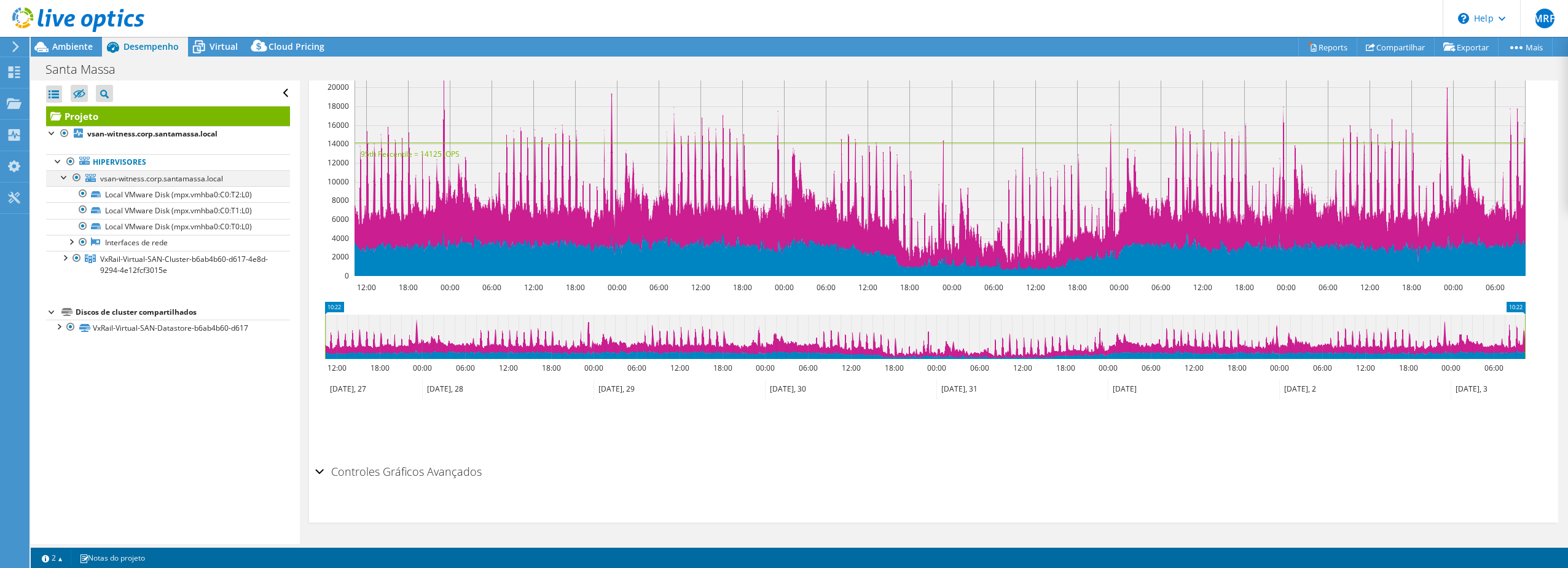
click at [66, 176] on div at bounding box center [64, 176] width 12 height 12
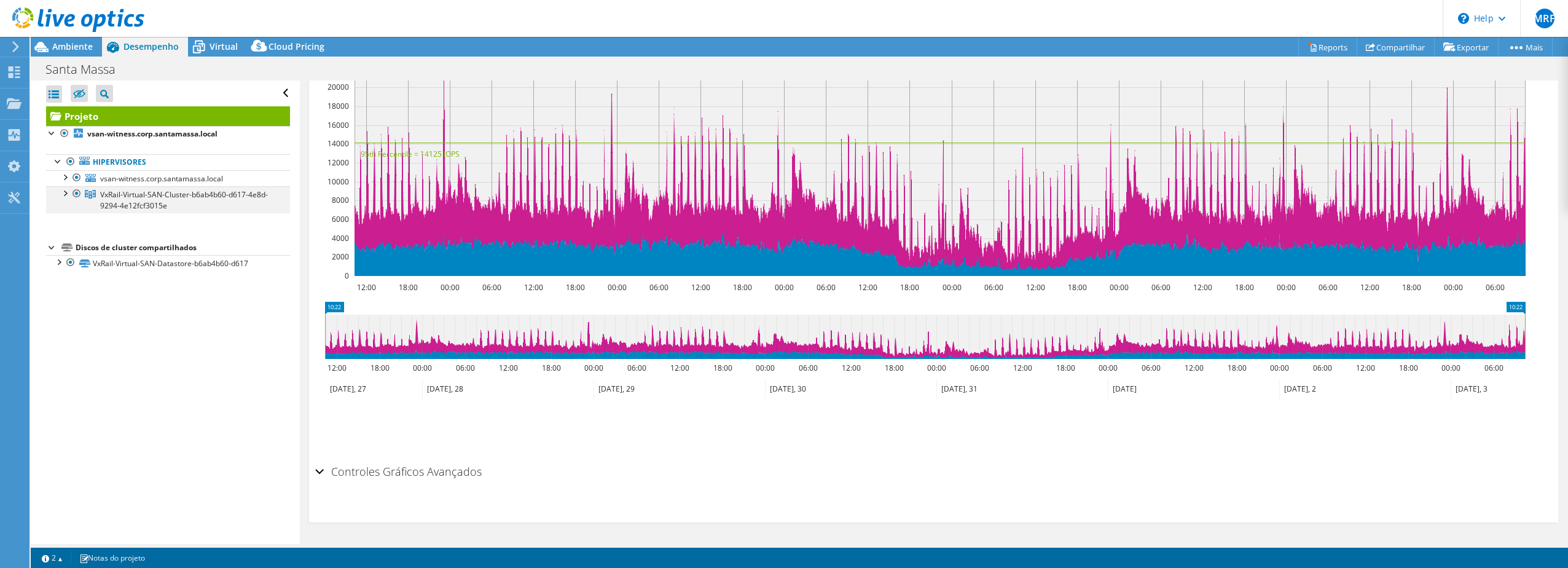
click at [65, 193] on div at bounding box center [64, 192] width 12 height 12
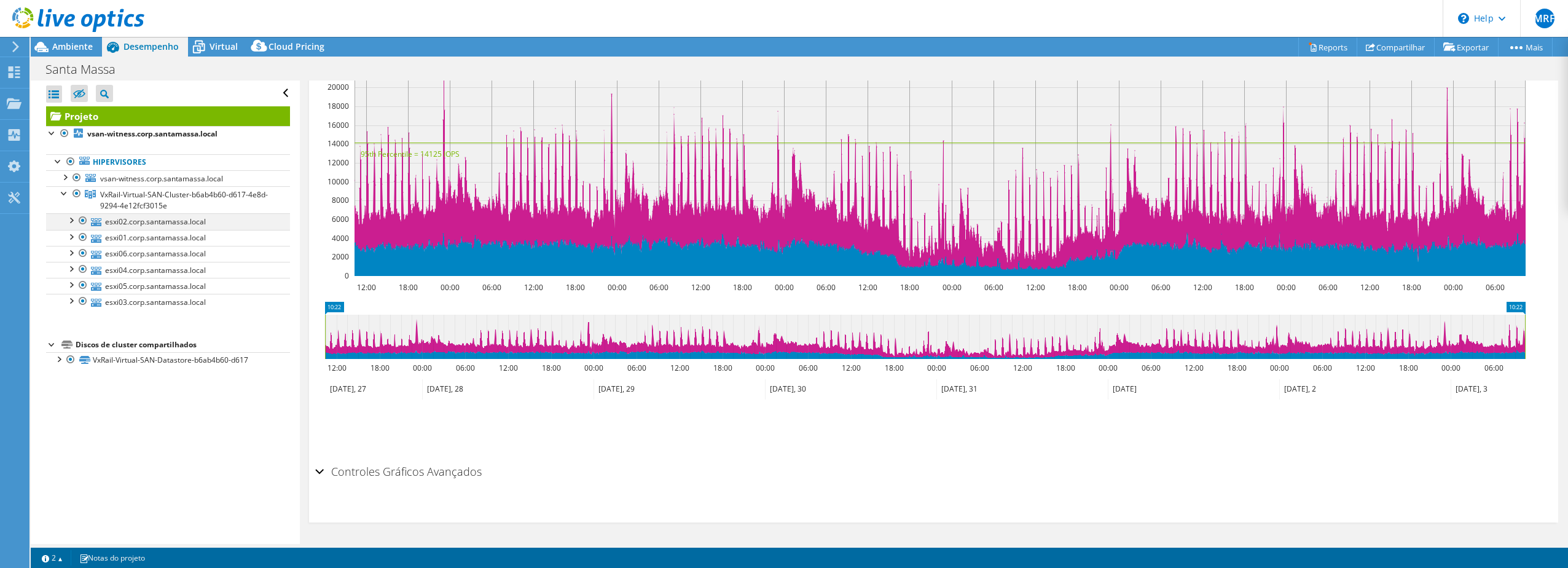
click at [70, 221] on div at bounding box center [70, 219] width 12 height 12
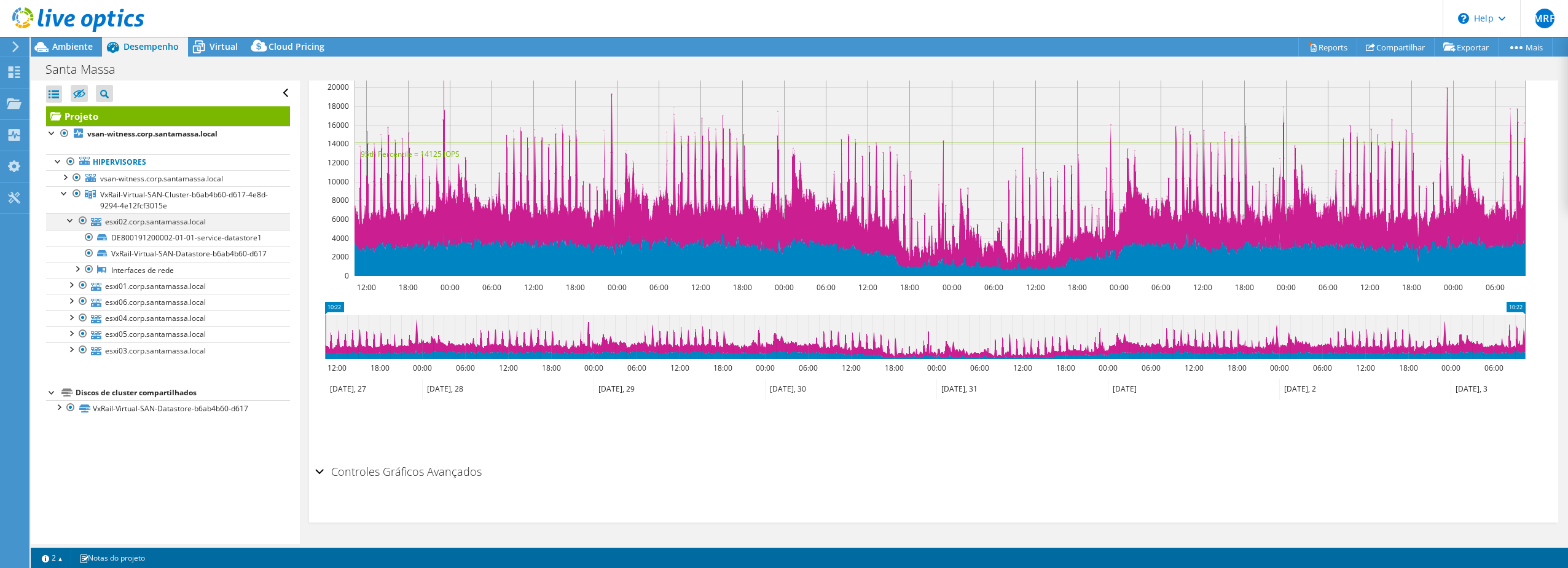
click at [70, 221] on div at bounding box center [70, 219] width 12 height 12
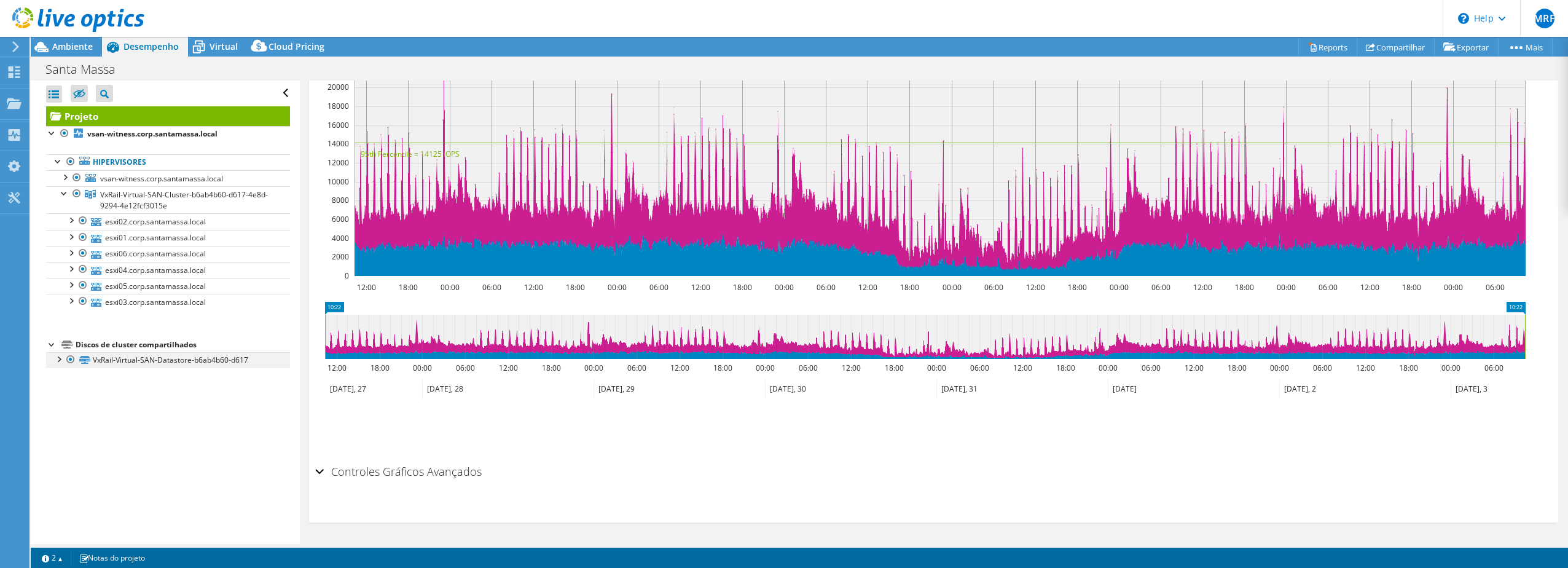
click at [58, 359] on div at bounding box center [58, 358] width 12 height 12
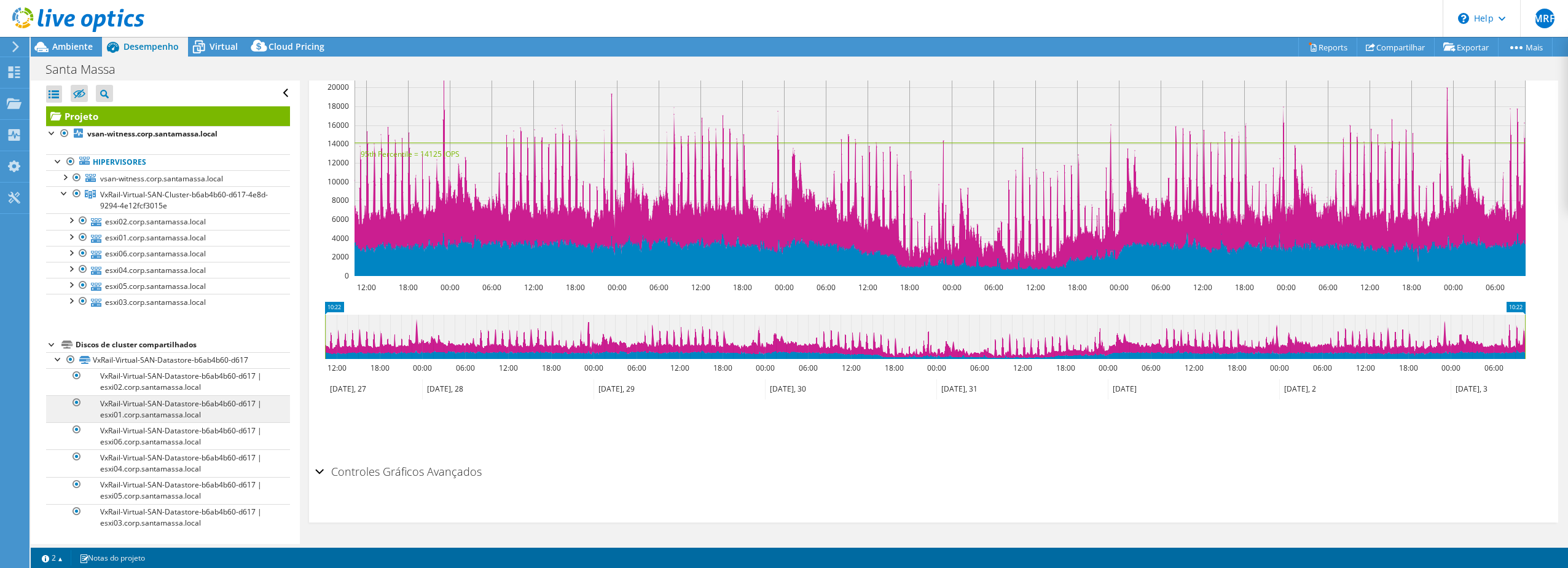
scroll to position [2, 0]
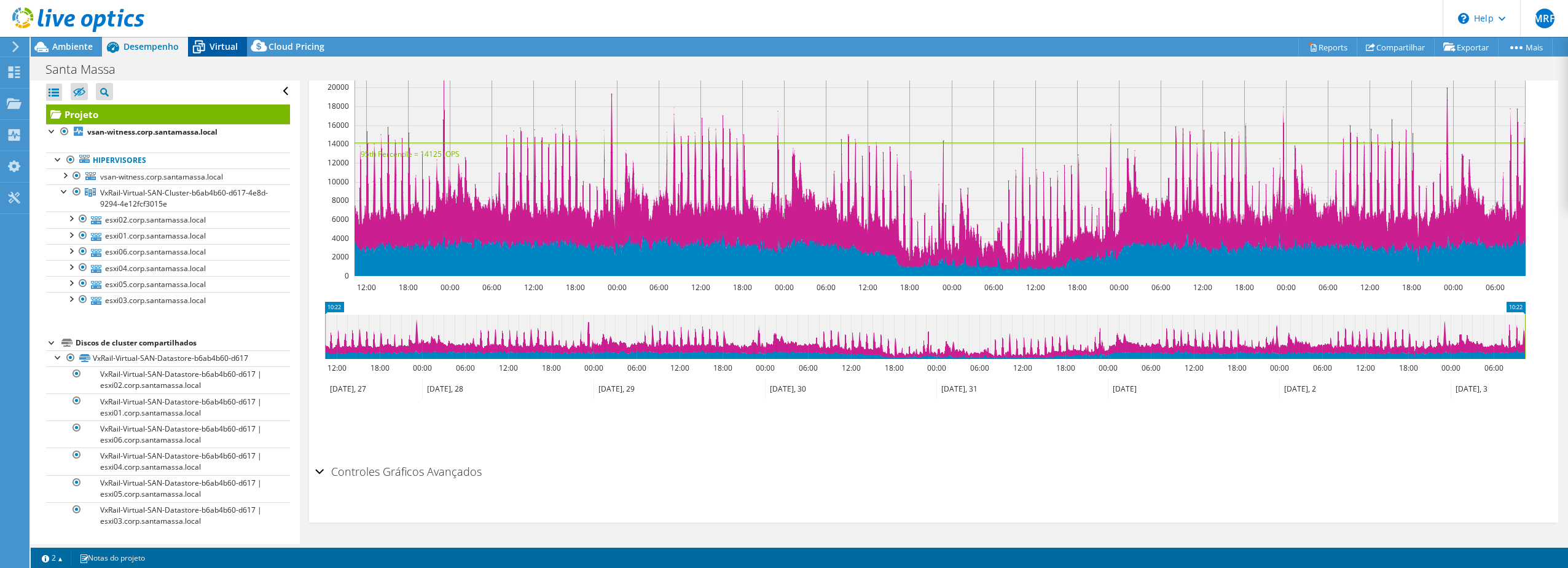
click at [212, 50] on span "Virtual" at bounding box center [224, 46] width 28 height 11
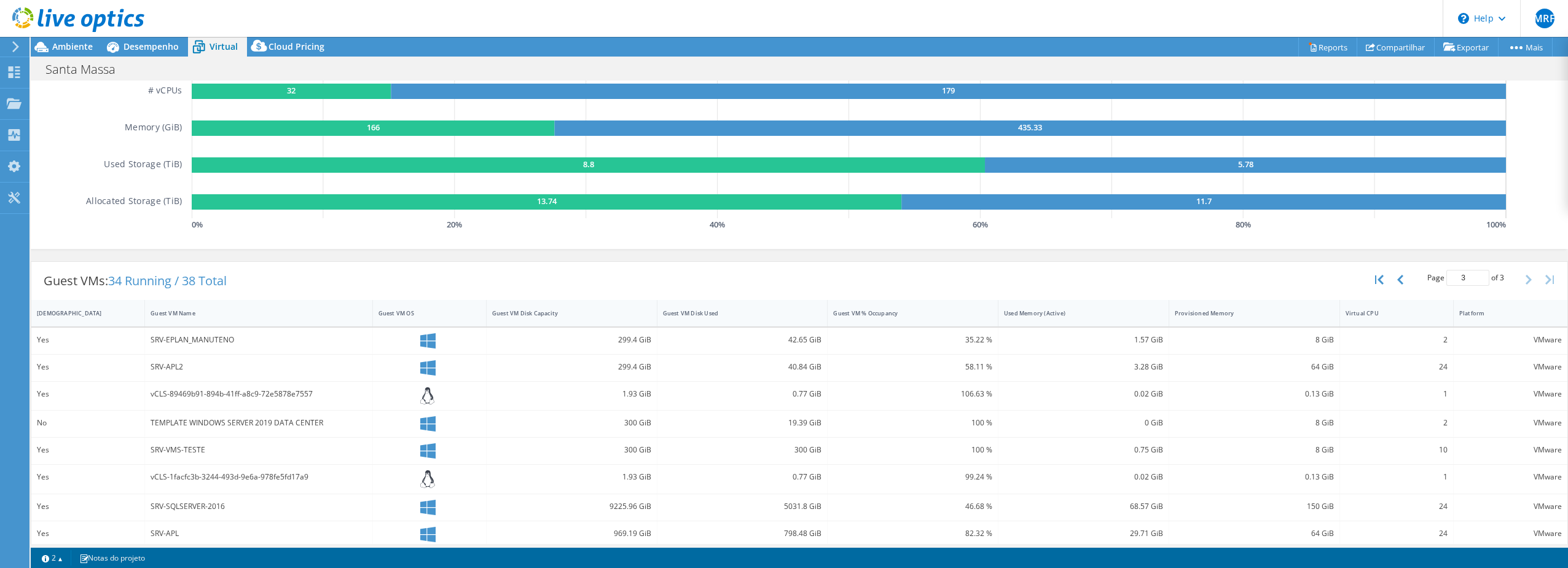
scroll to position [166, 0]
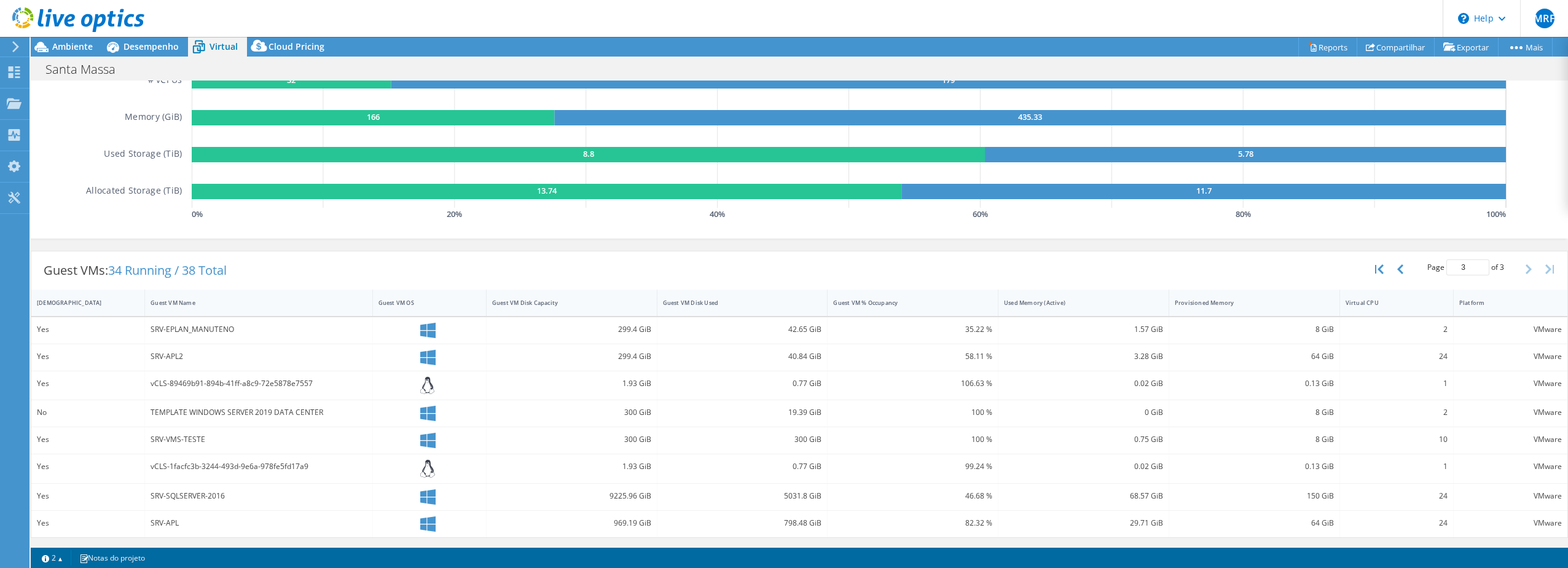
click at [155, 357] on div "SRV-APL2" at bounding box center [258, 356] width 216 height 13
drag, startPoint x: 173, startPoint y: 359, endPoint x: 263, endPoint y: 344, distance: 91.2
click at [173, 359] on div "SRV-APL2" at bounding box center [258, 356] width 216 height 13
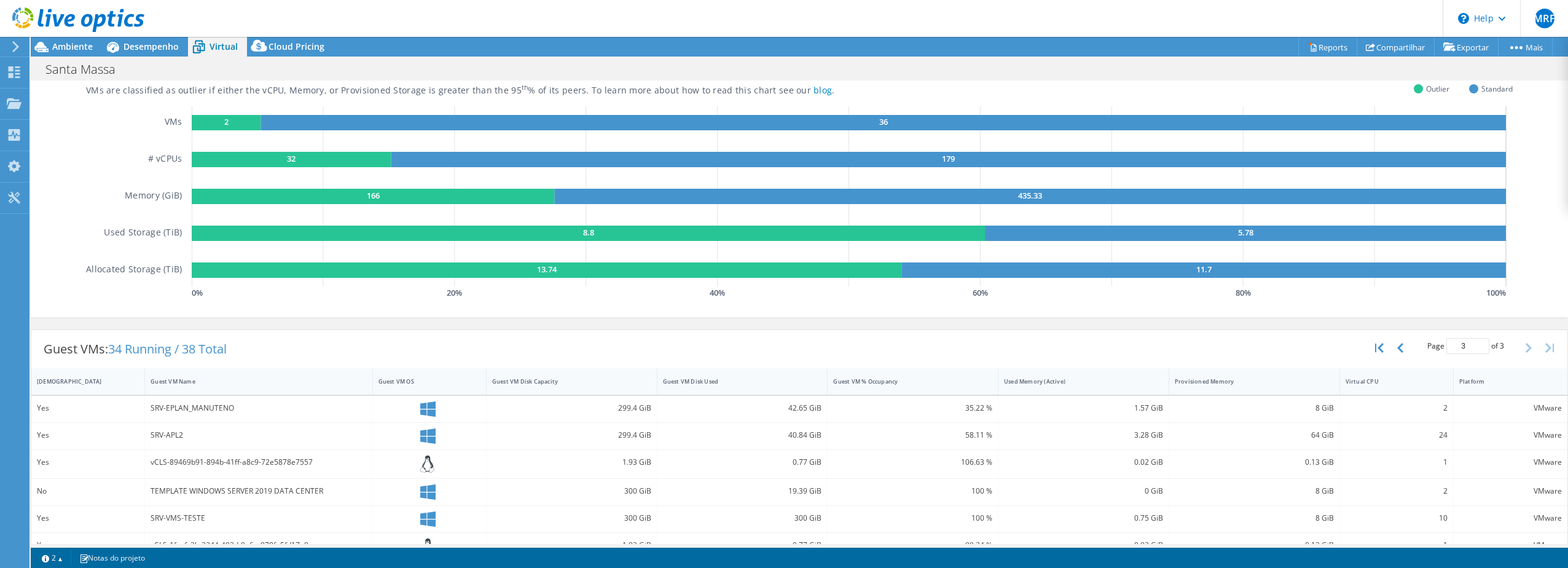
scroll to position [0, 0]
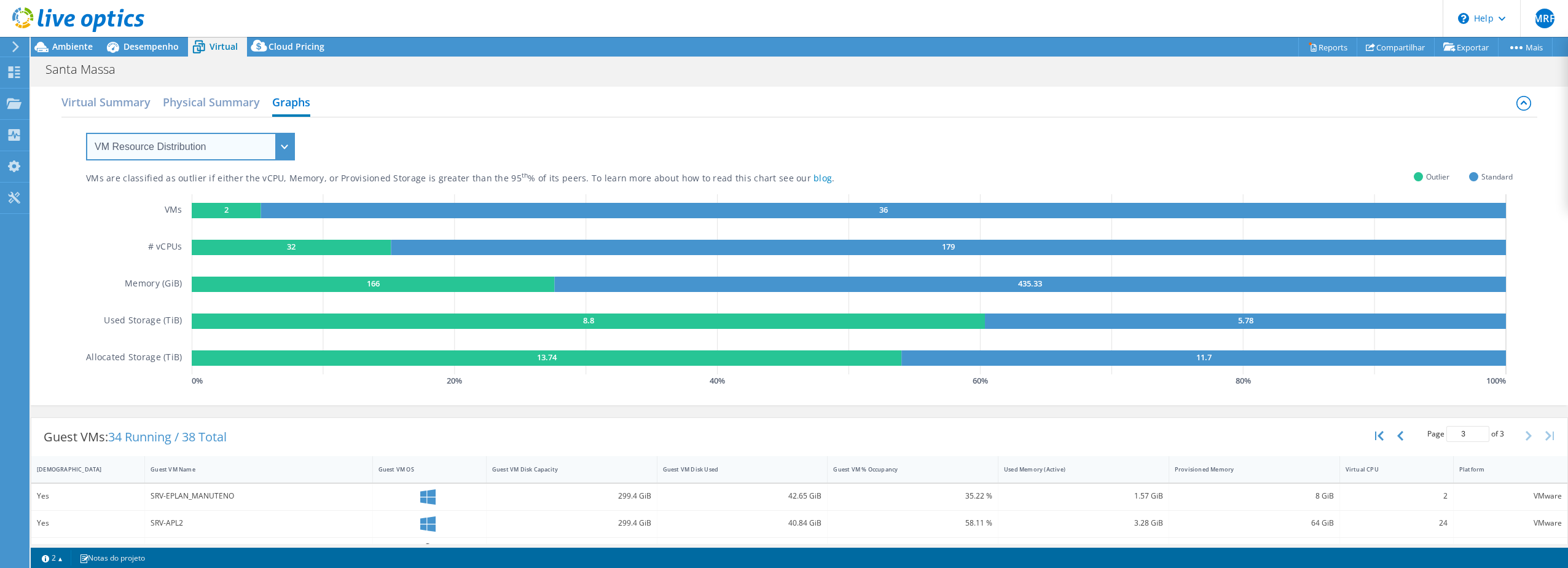
click at [284, 139] on select "VM Resource Distribution Provisioning Contrast Over Provisioning" at bounding box center [190, 147] width 209 height 28
click at [418, 123] on div "VMs are classified as outlier if either the vCPU, Memory, or Provisioned Storag…" at bounding box center [799, 254] width 1426 height 273
click at [65, 52] on div "Ambiente" at bounding box center [66, 46] width 71 height 20
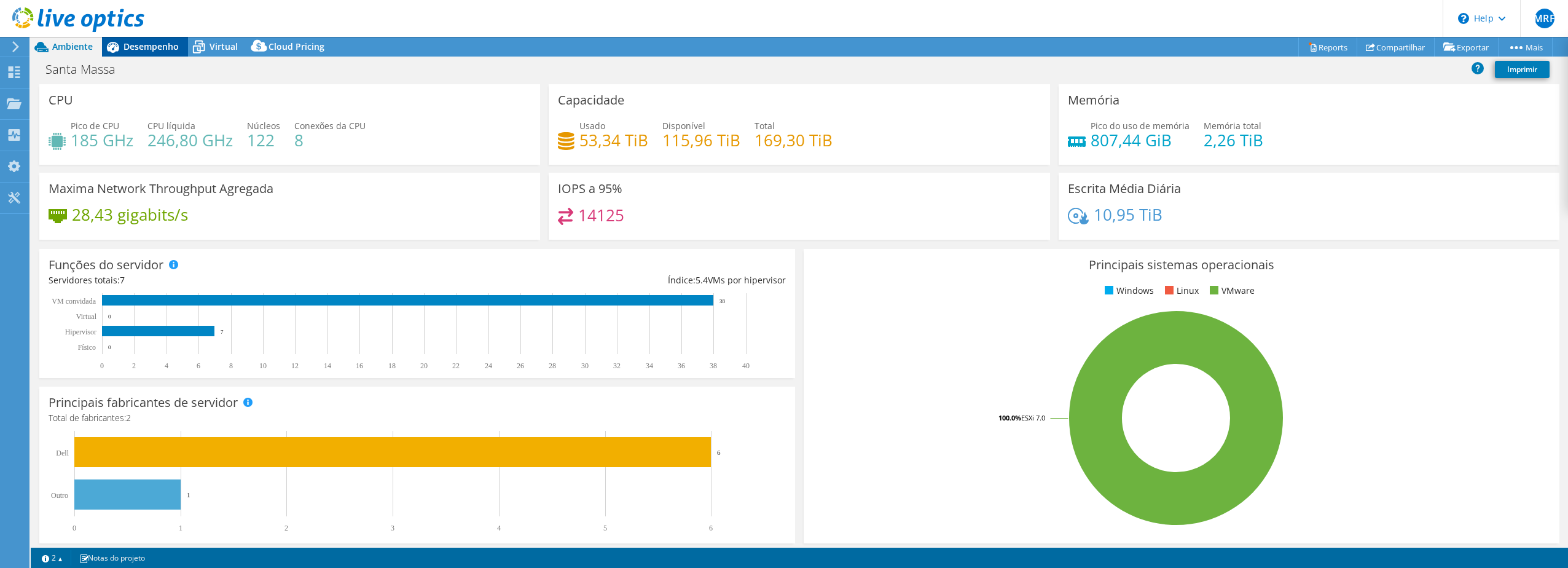
click at [148, 50] on span "Desempenho" at bounding box center [150, 46] width 55 height 11
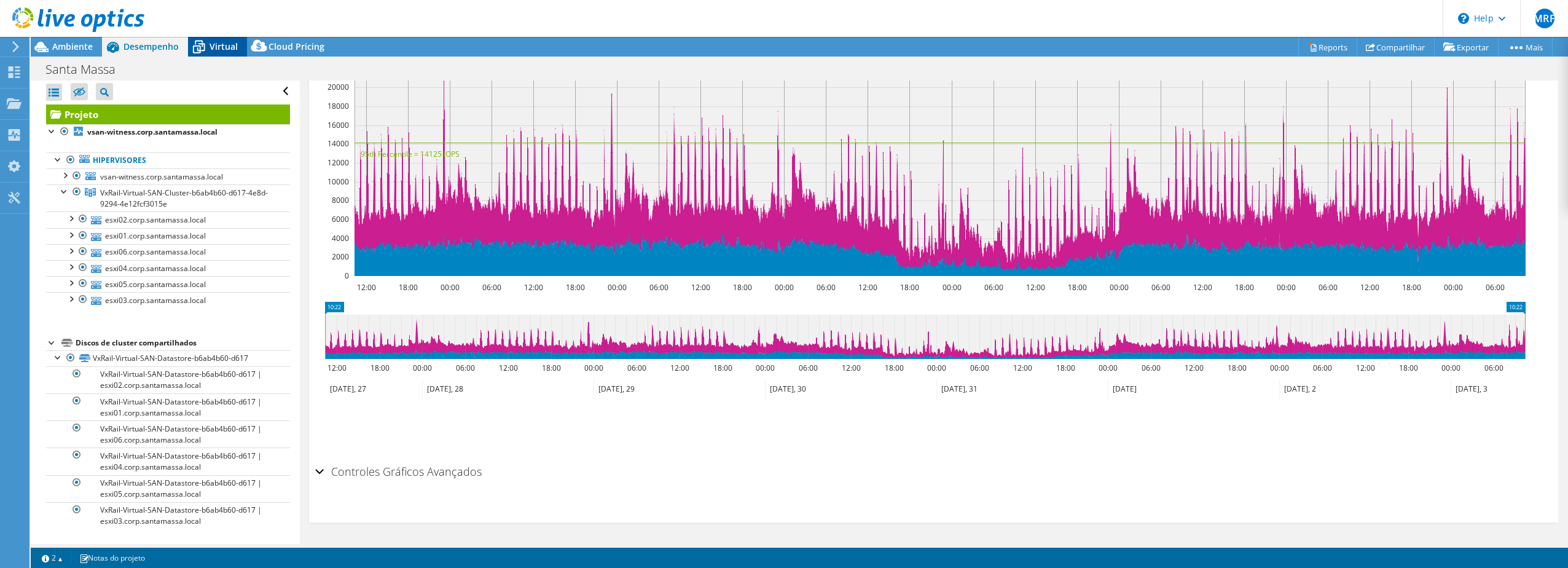
click at [209, 51] on icon at bounding box center [198, 47] width 21 height 22
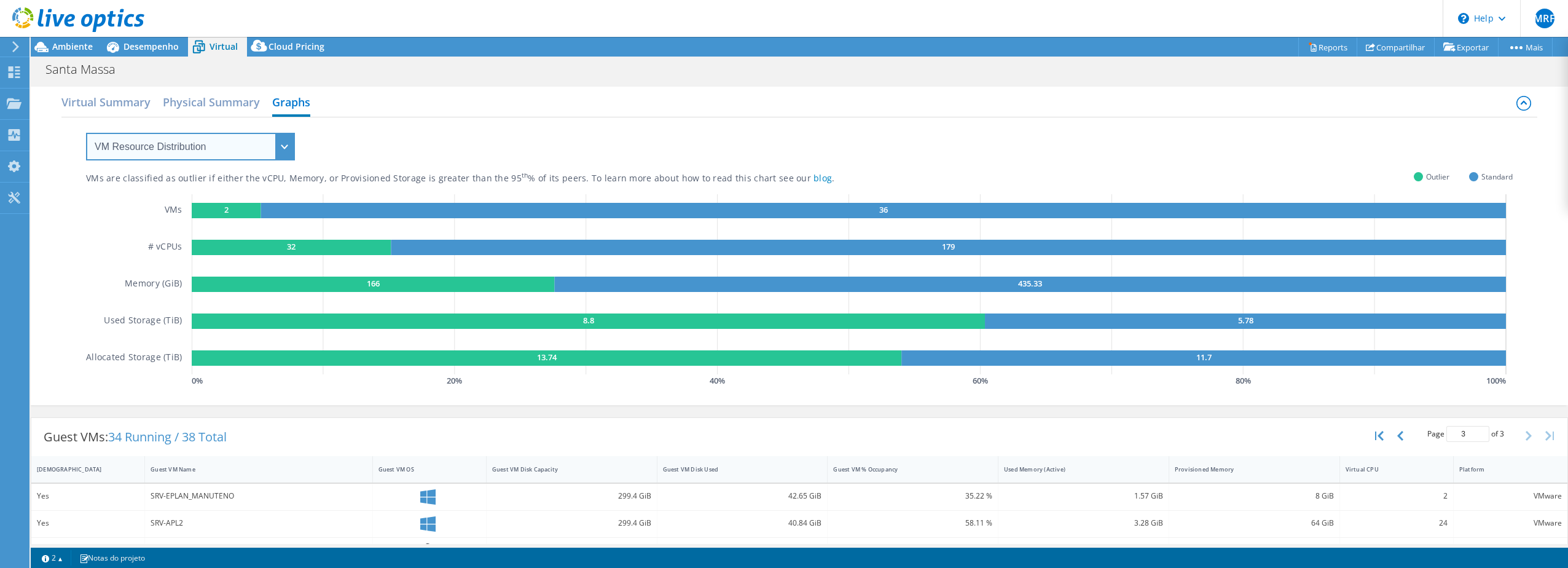
click at [244, 143] on select "VM Resource Distribution Provisioning Contrast Over Provisioning" at bounding box center [190, 147] width 209 height 28
drag, startPoint x: 358, startPoint y: 383, endPoint x: 292, endPoint y: 396, distance: 67.3
click at [357, 383] on icon "0 % 20 % 40 % 60 % 80 % 100 % GaugeChartPercentageAxisTexta" at bounding box center [851, 380] width 1320 height 12
click at [341, 210] on rect at bounding box center [884, 211] width 1245 height 15
click at [272, 148] on select "VM Resource Distribution Provisioning Contrast Over Provisioning" at bounding box center [190, 147] width 209 height 28
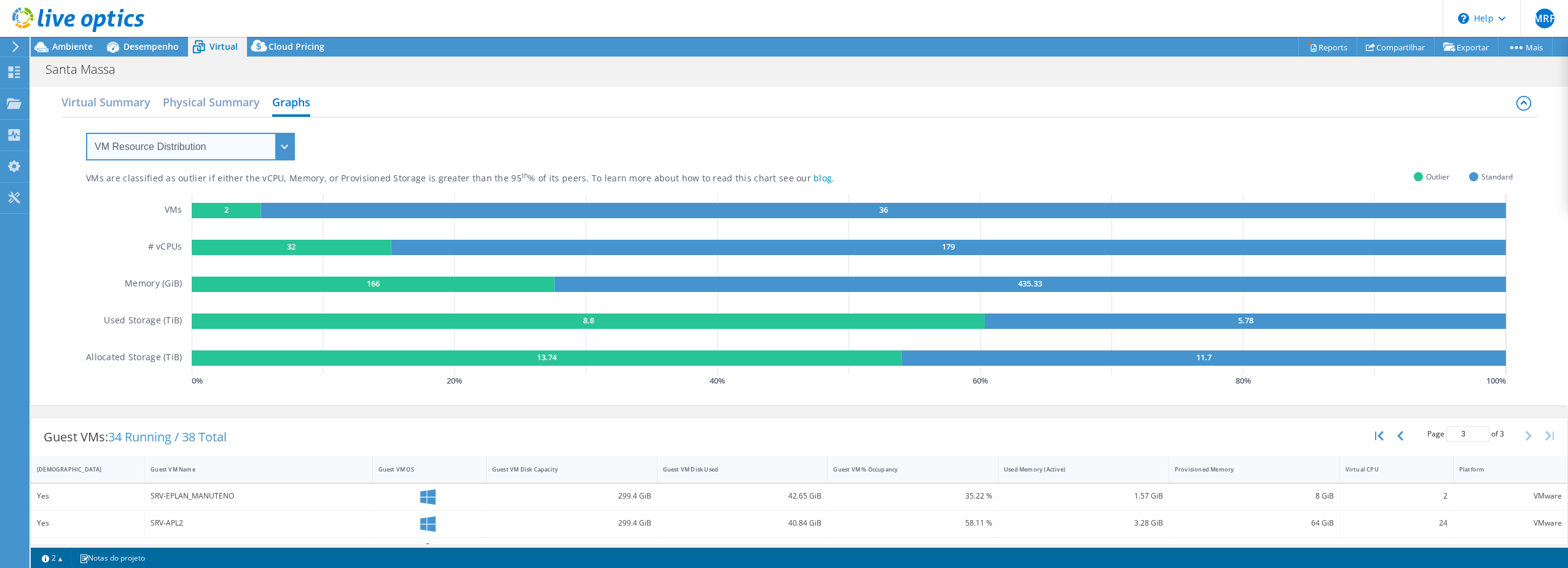
select select "Provisioning Contrast"
click at [86, 133] on select "VM Resource Distribution Provisioning Contrast Over Provisioning" at bounding box center [190, 147] width 209 height 28
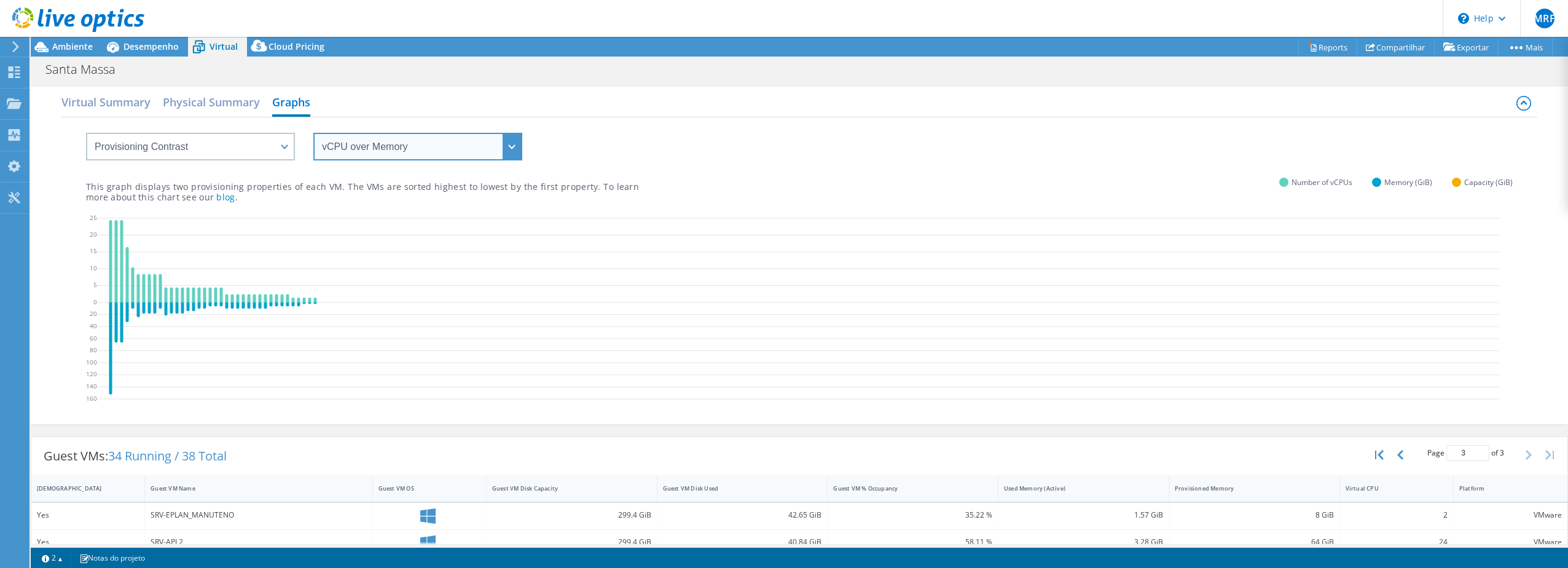
click at [506, 144] on select "vCPU over Memory vCPU over Capacity Memory over vCPU Memory over Capacity Capac…" at bounding box center [418, 147] width 209 height 28
select select "vCPU over Capacity"
click at [313, 133] on select "vCPU over Memory vCPU over Capacity Memory over vCPU Memory over Capacity Capac…" at bounding box center [418, 147] width 209 height 28
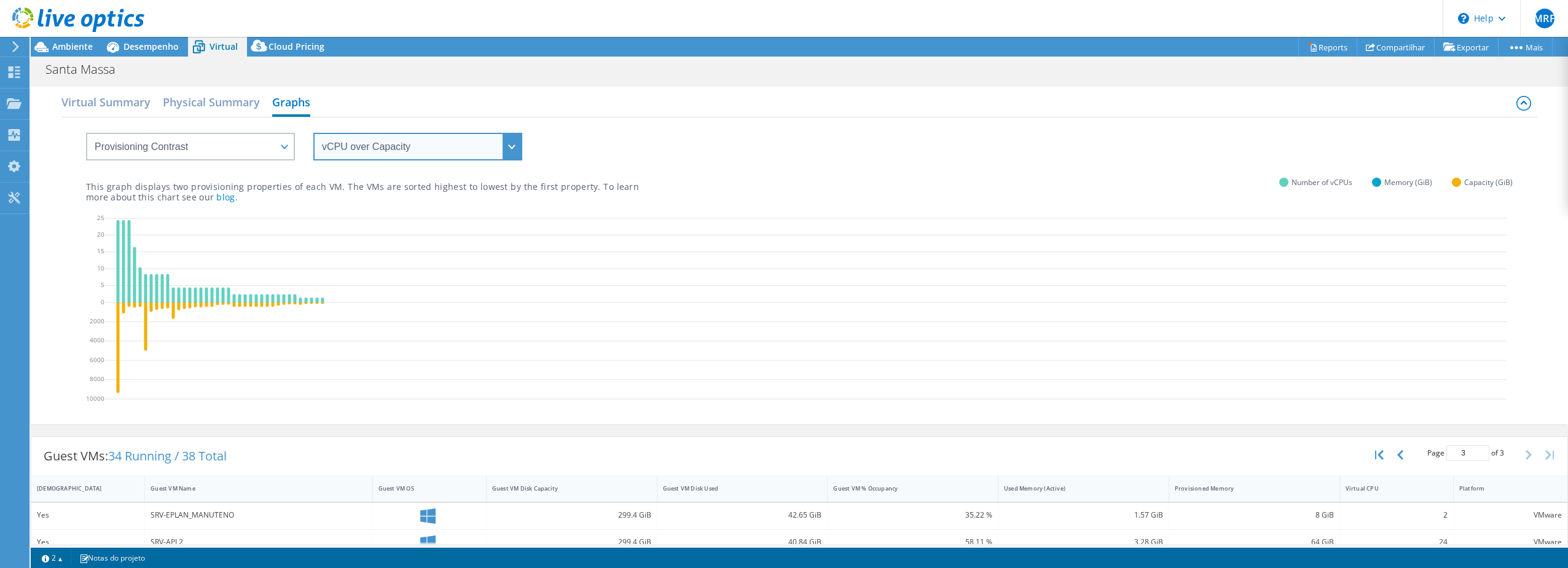
click at [516, 151] on select "vCPU over Memory vCPU over Capacity Memory over vCPU Memory over Capacity Capac…" at bounding box center [418, 147] width 209 height 28
